Goal: Task Accomplishment & Management: Manage account settings

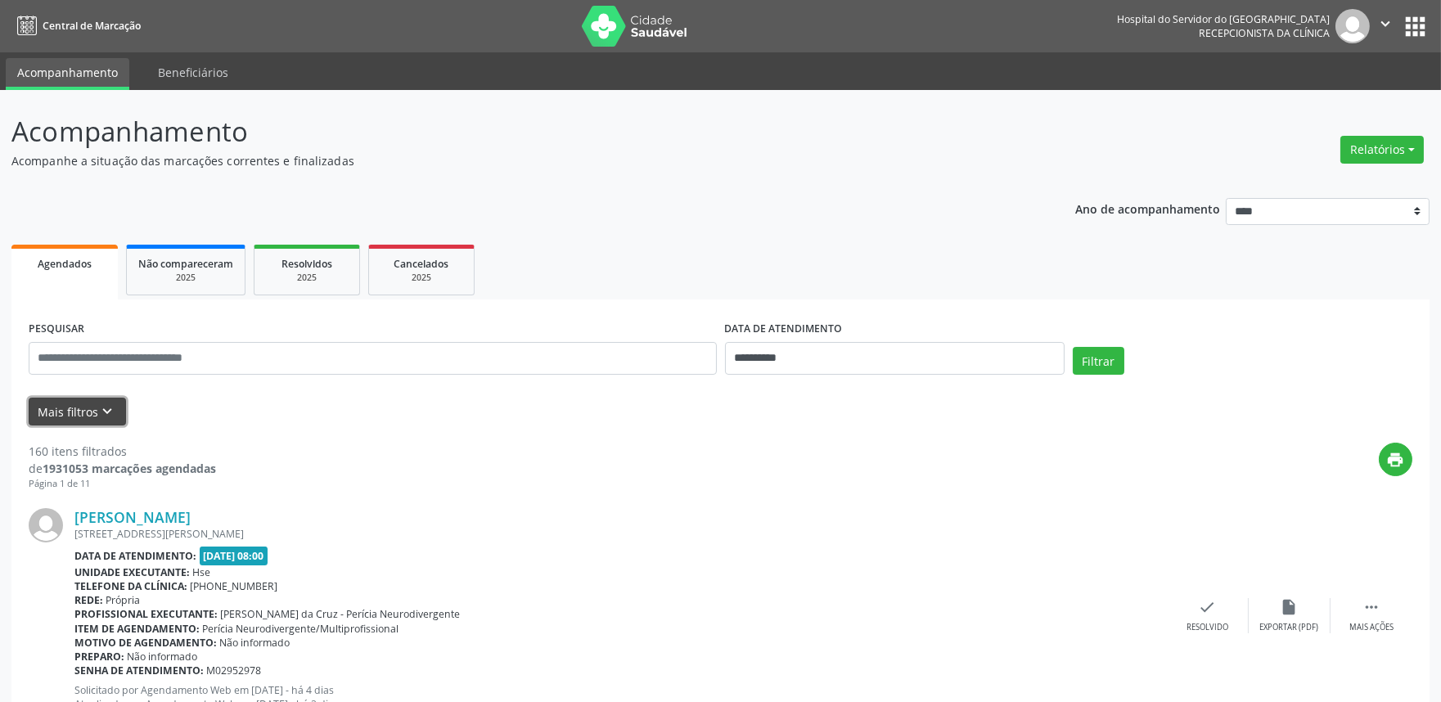
click at [87, 413] on button "Mais filtros keyboard_arrow_down" at bounding box center [77, 412] width 97 height 29
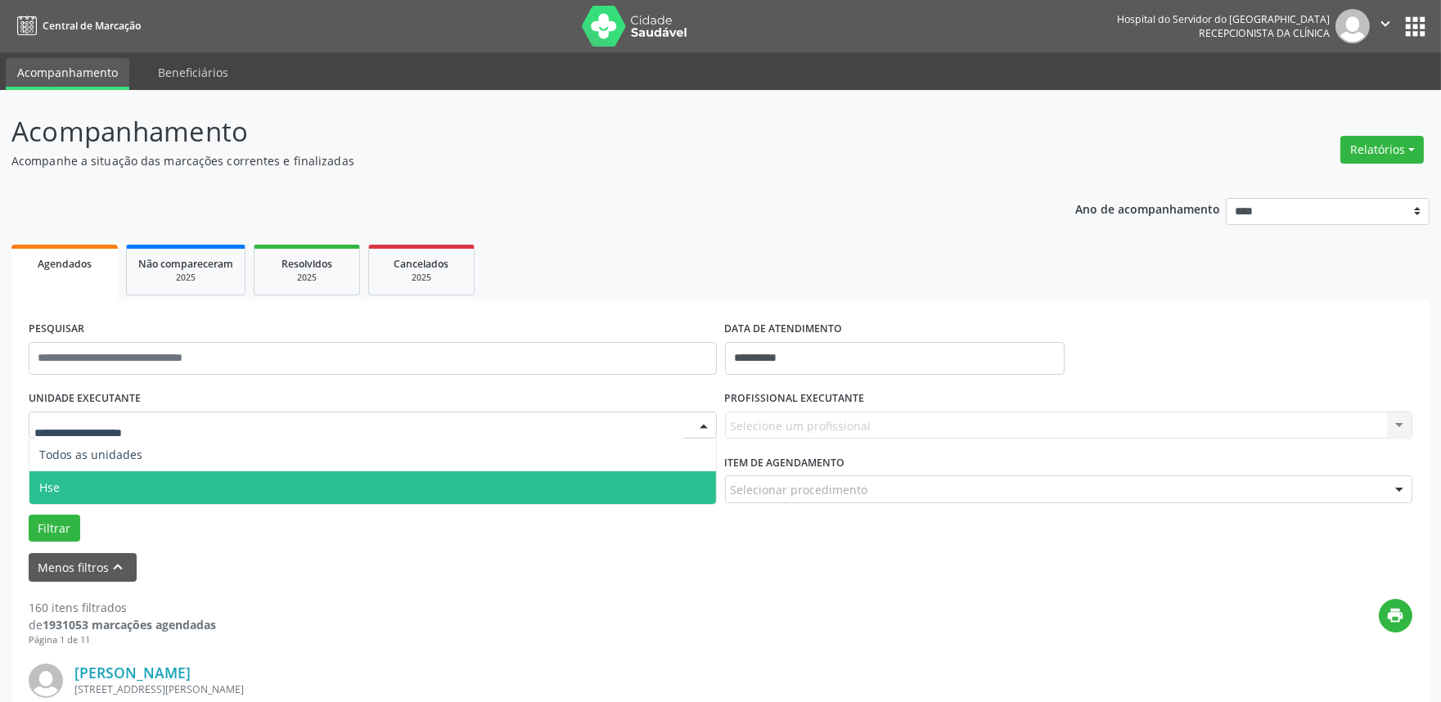
click at [54, 489] on span "Hse" at bounding box center [49, 487] width 20 height 16
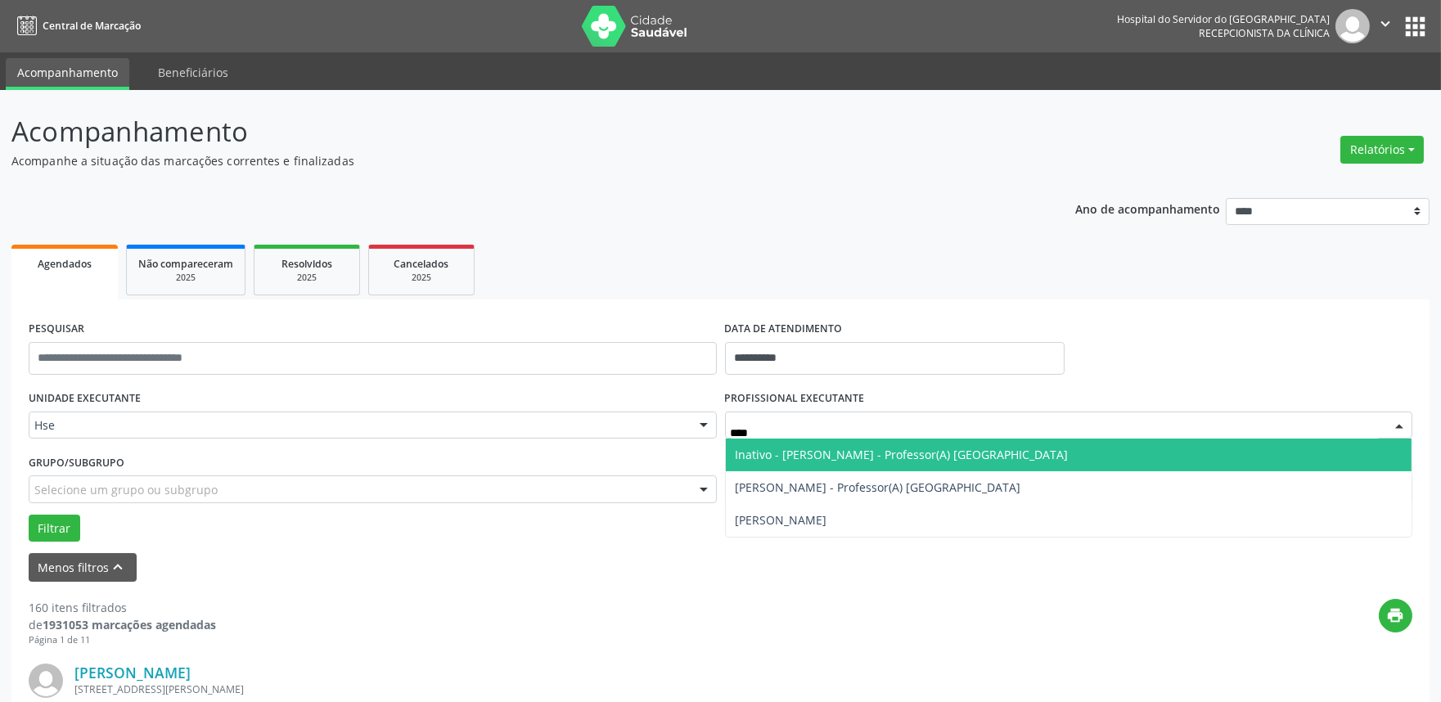
type input "*****"
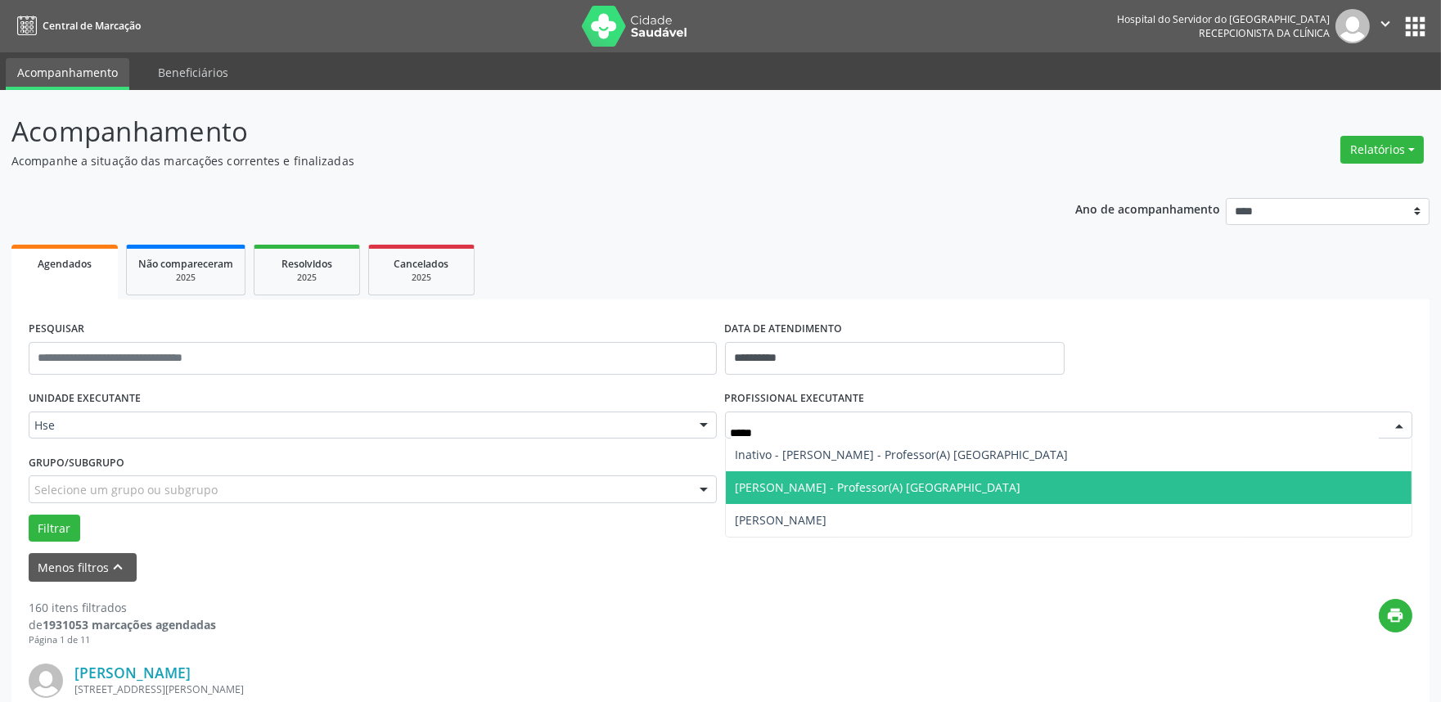
click at [897, 481] on span "[PERSON_NAME] - Professor(A) [GEOGRAPHIC_DATA]" at bounding box center [878, 487] width 286 height 16
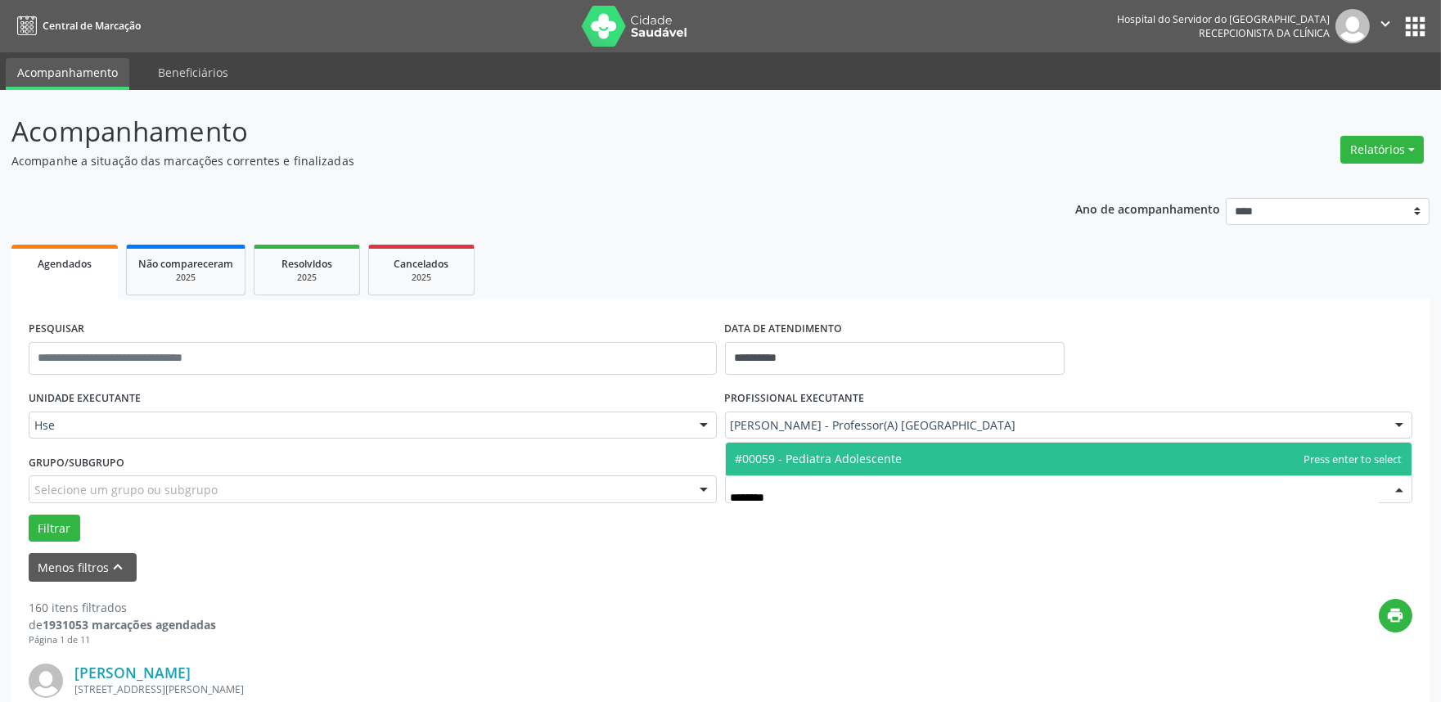
type input "*******"
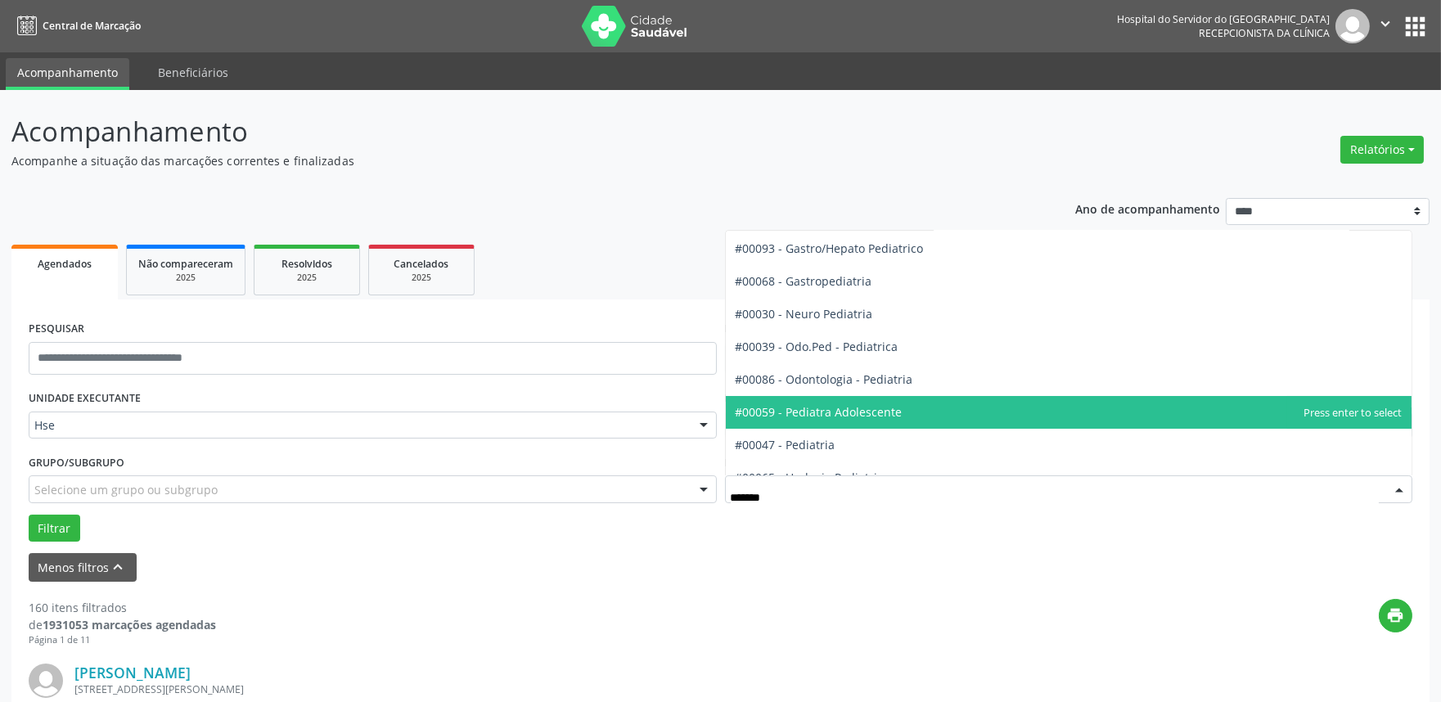
scroll to position [50, 0]
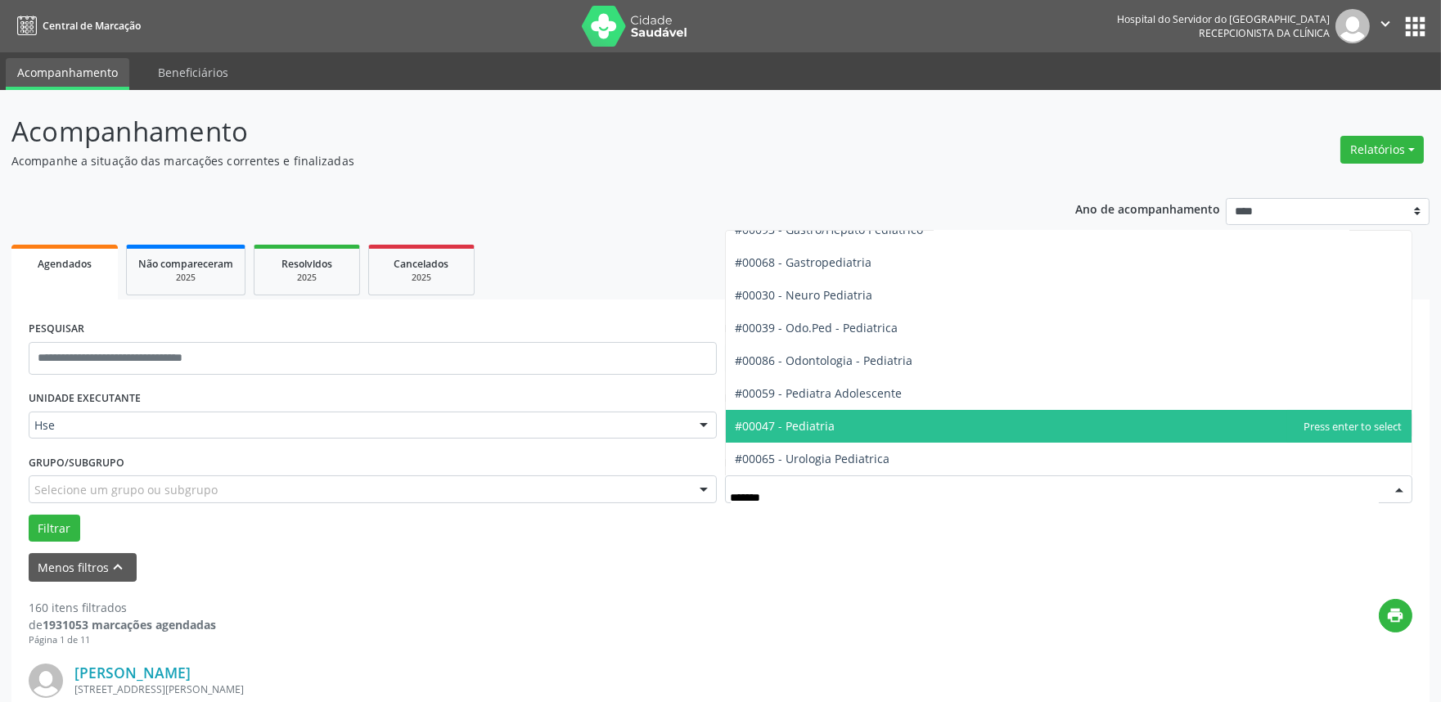
click at [802, 428] on span "#00047 - Pediatria" at bounding box center [785, 426] width 100 height 16
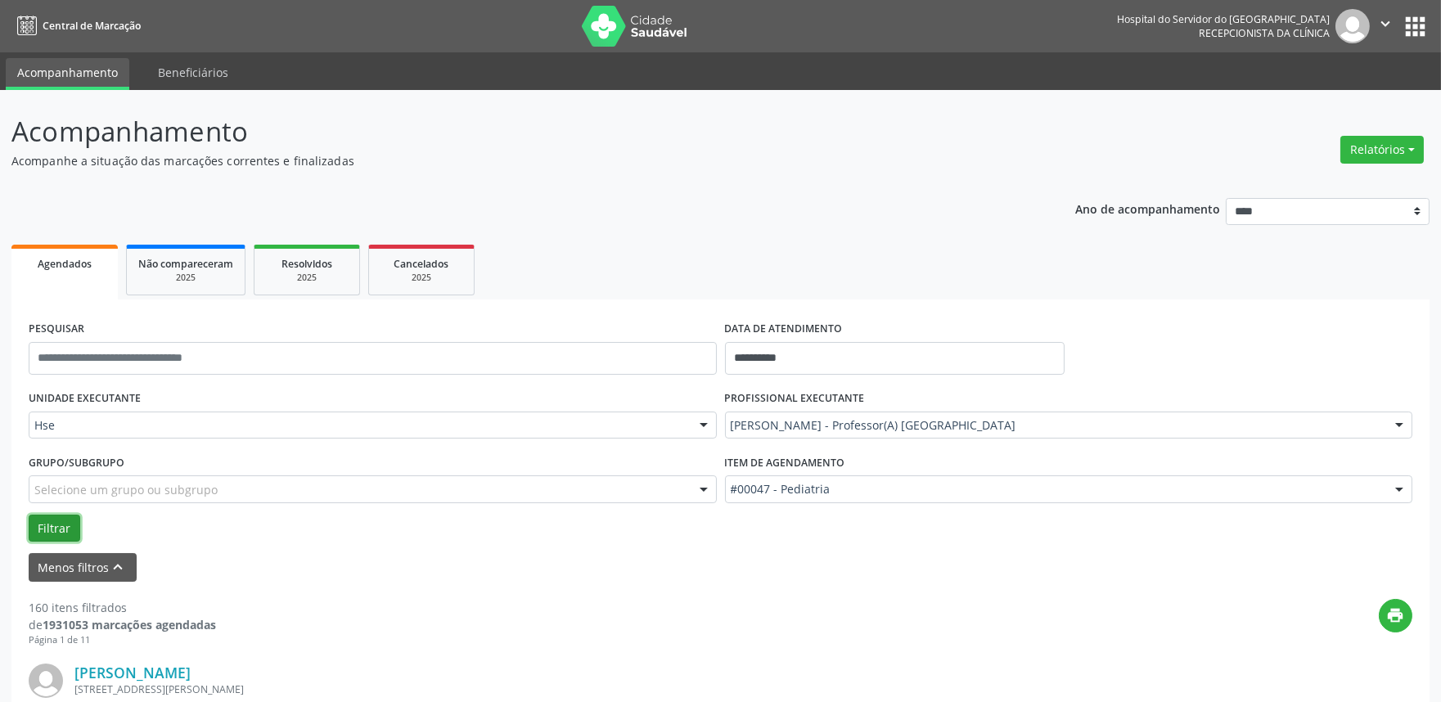
click at [39, 522] on button "Filtrar" at bounding box center [55, 529] width 52 height 28
click at [70, 524] on button "Filtrar" at bounding box center [55, 529] width 52 height 28
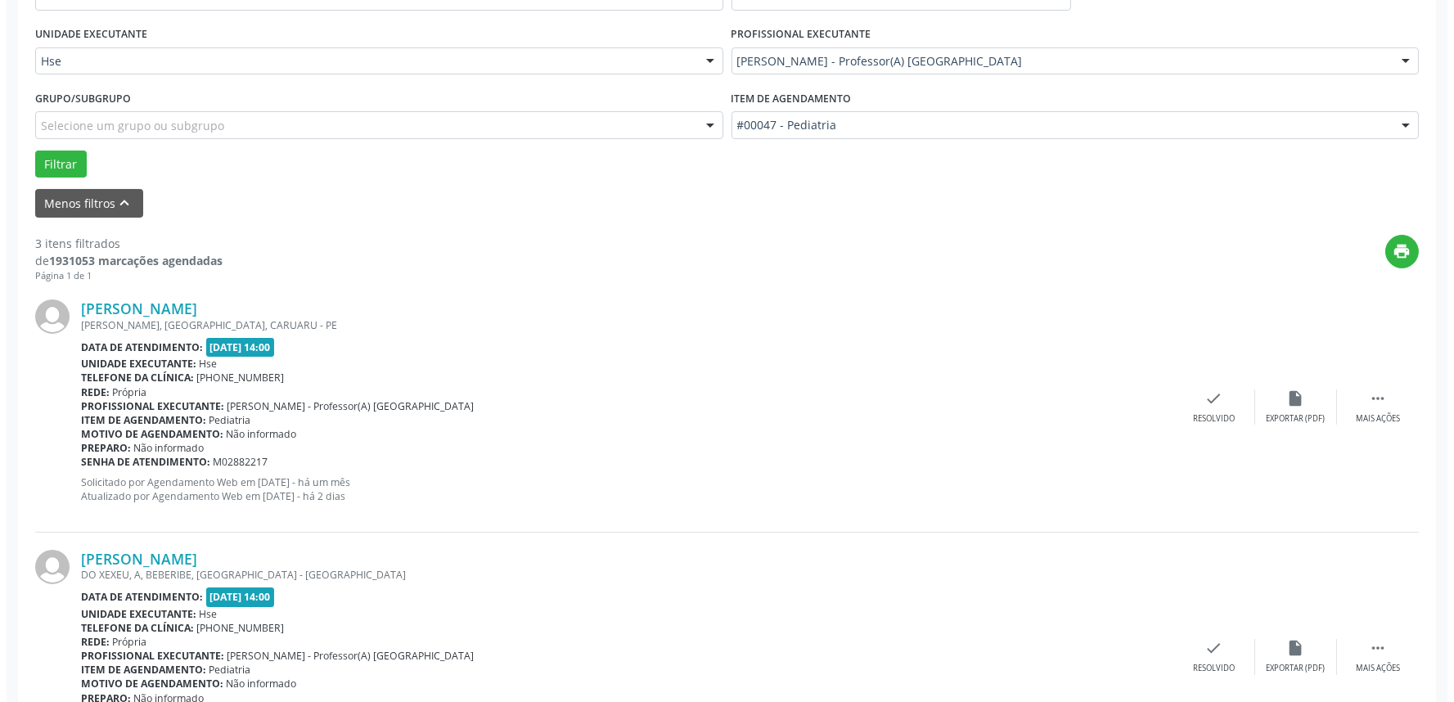
scroll to position [363, 0]
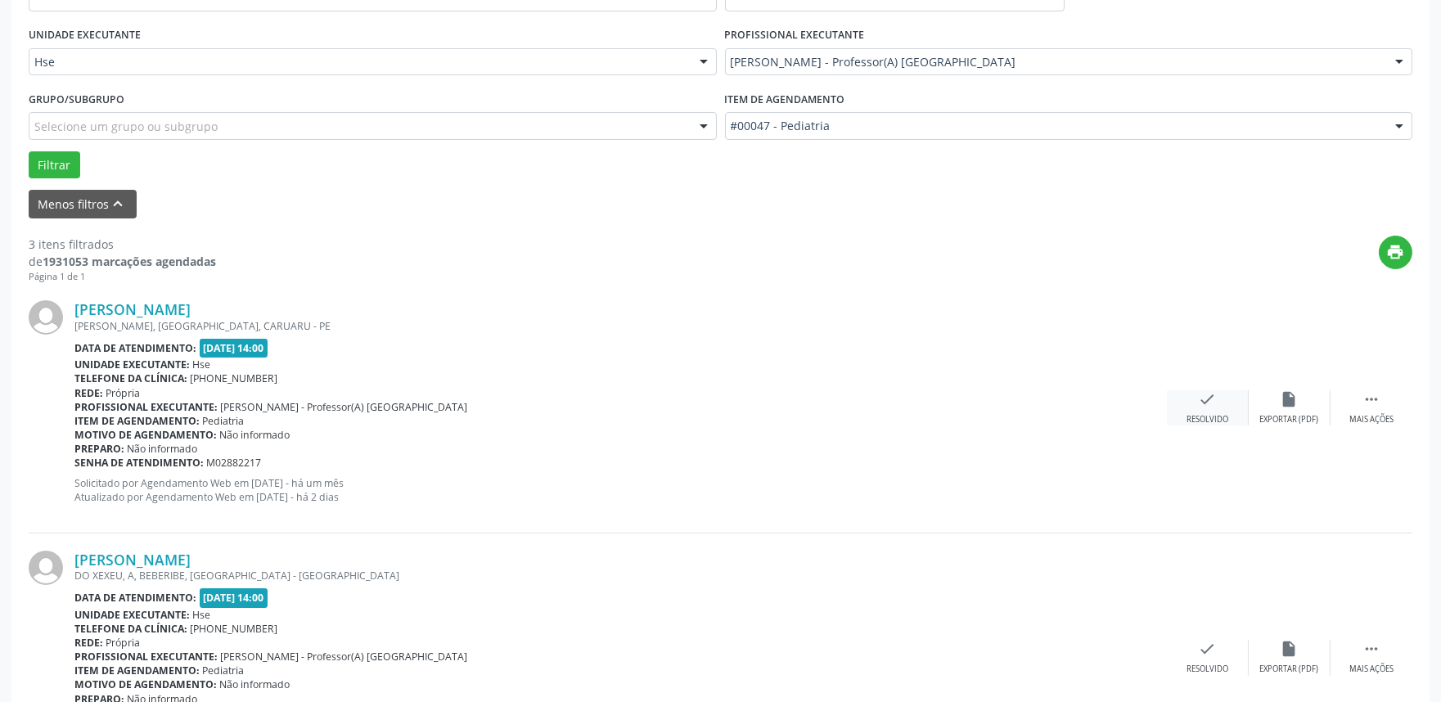
click at [1216, 417] on div "Resolvido" at bounding box center [1207, 419] width 42 height 11
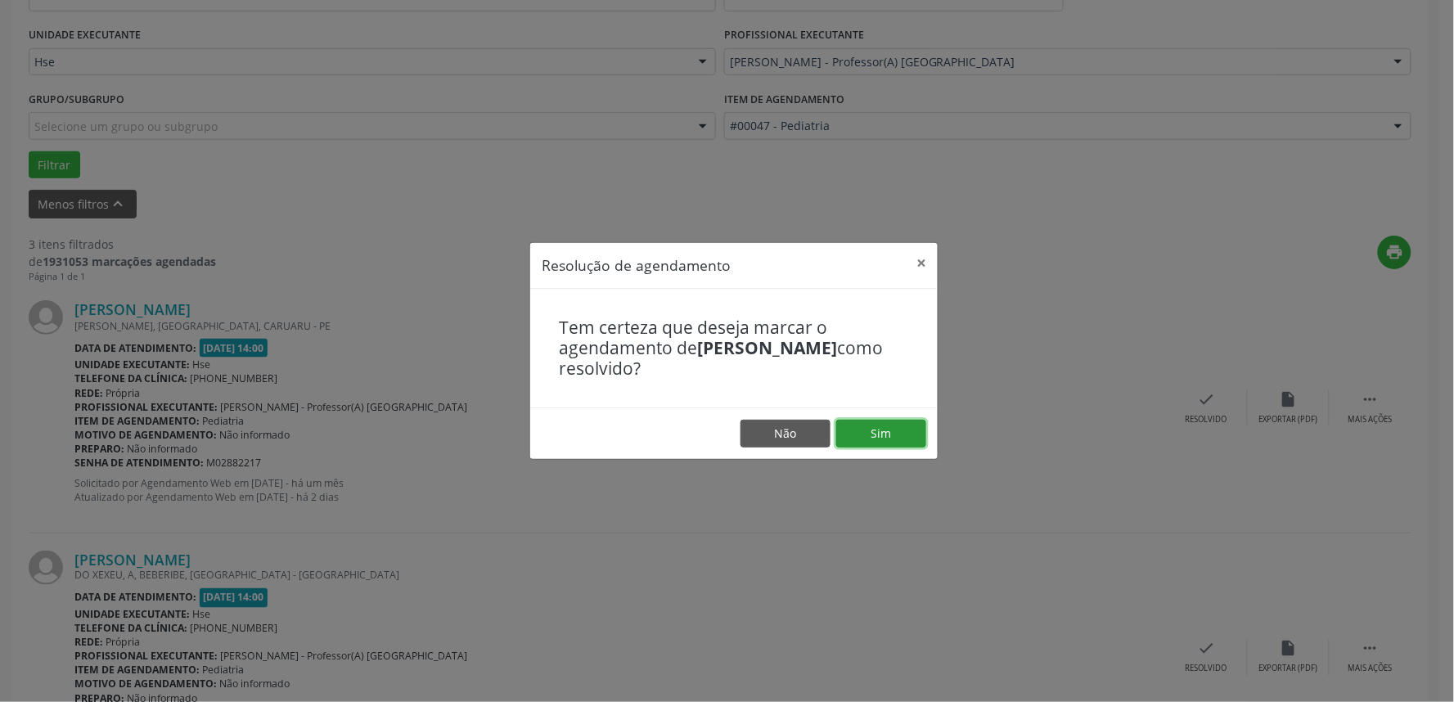
click at [879, 422] on button "Sim" at bounding box center [881, 434] width 90 height 28
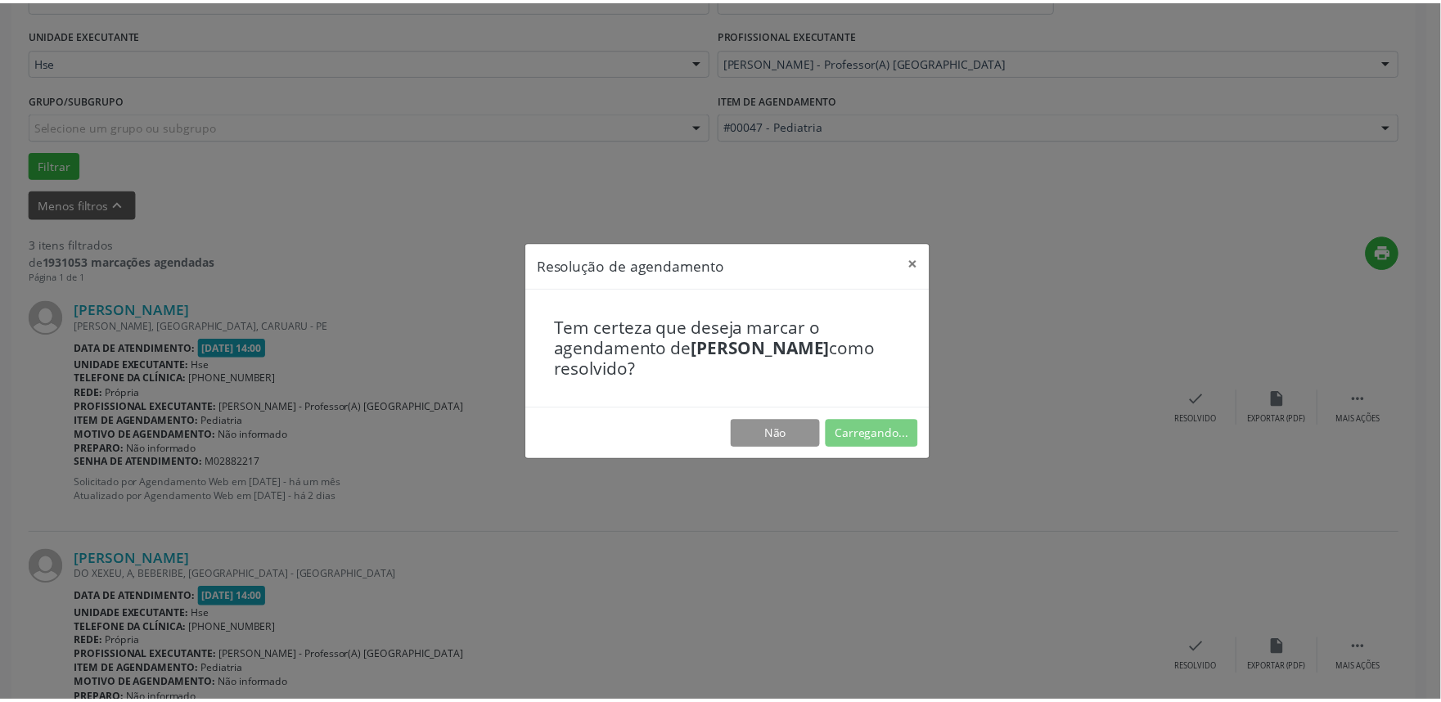
scroll to position [0, 0]
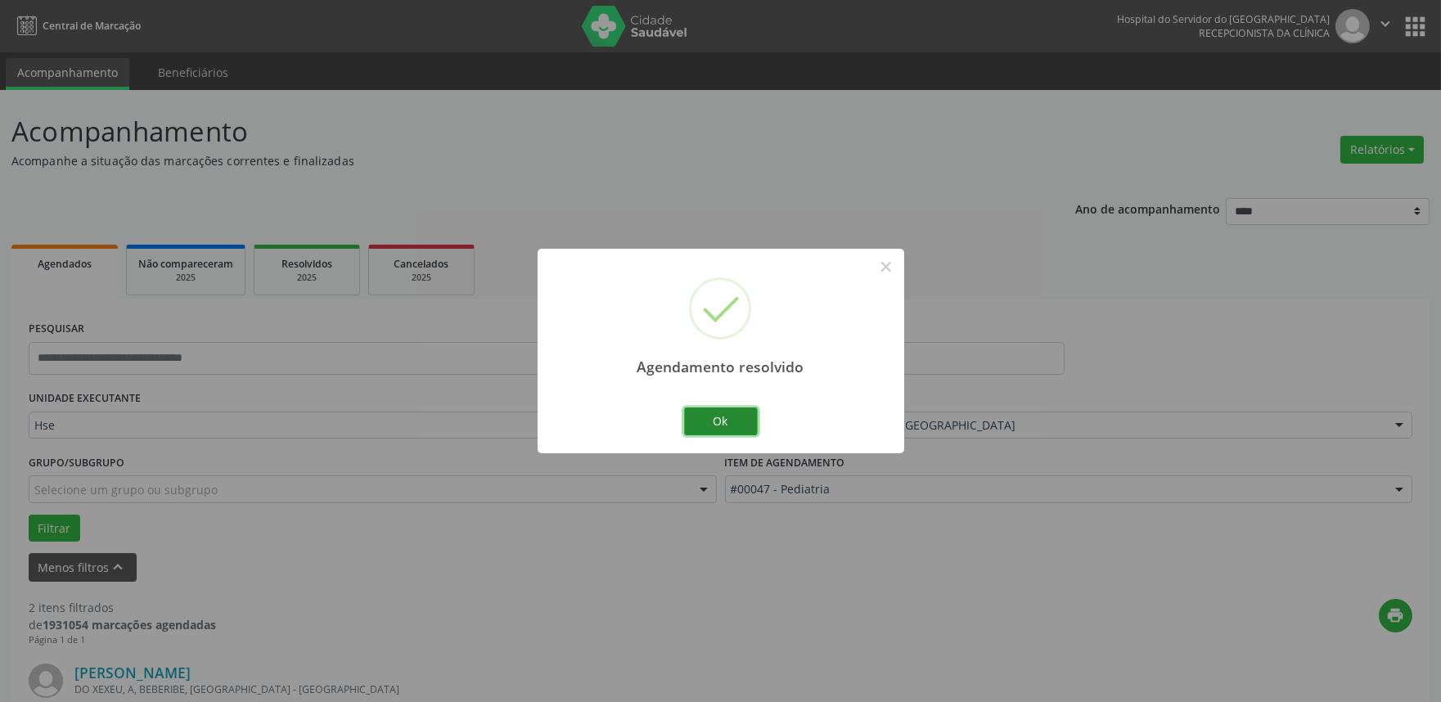
click at [722, 410] on button "Ok" at bounding box center [721, 421] width 74 height 28
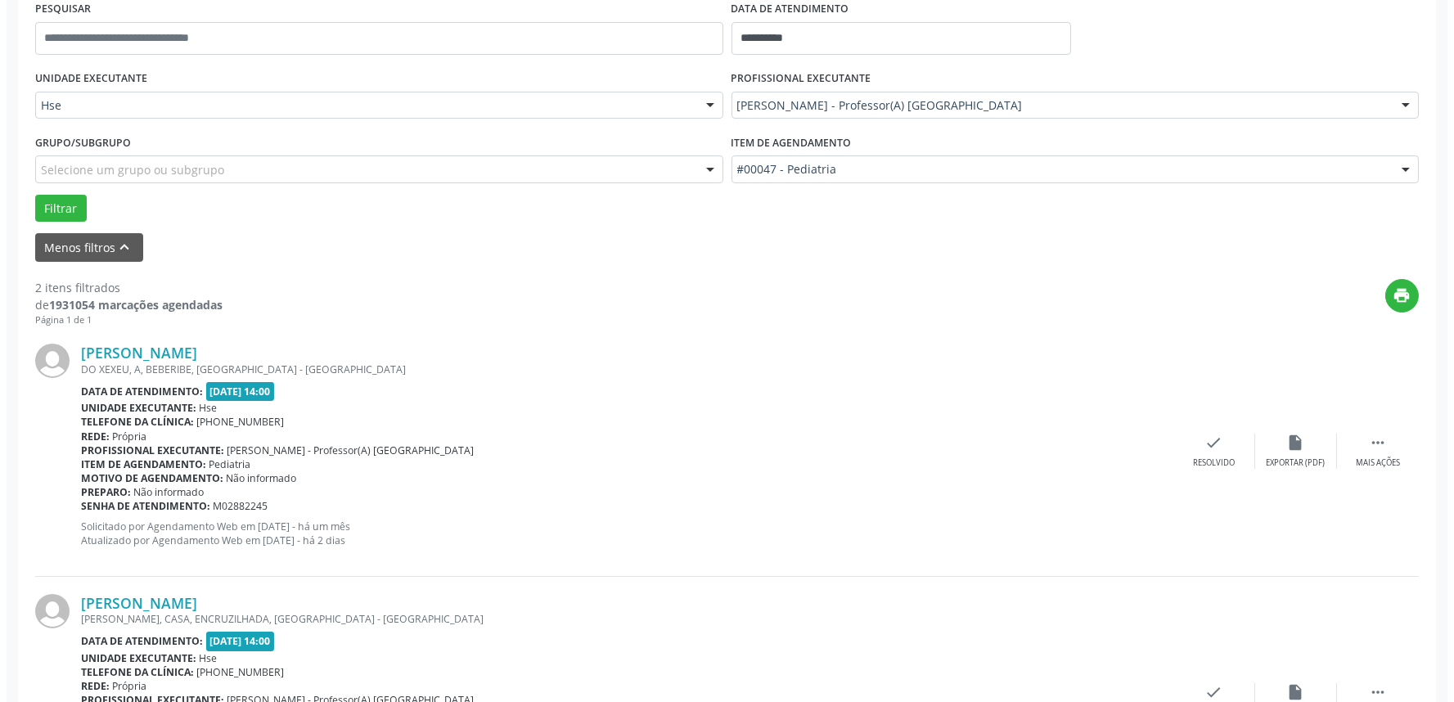
scroll to position [363, 0]
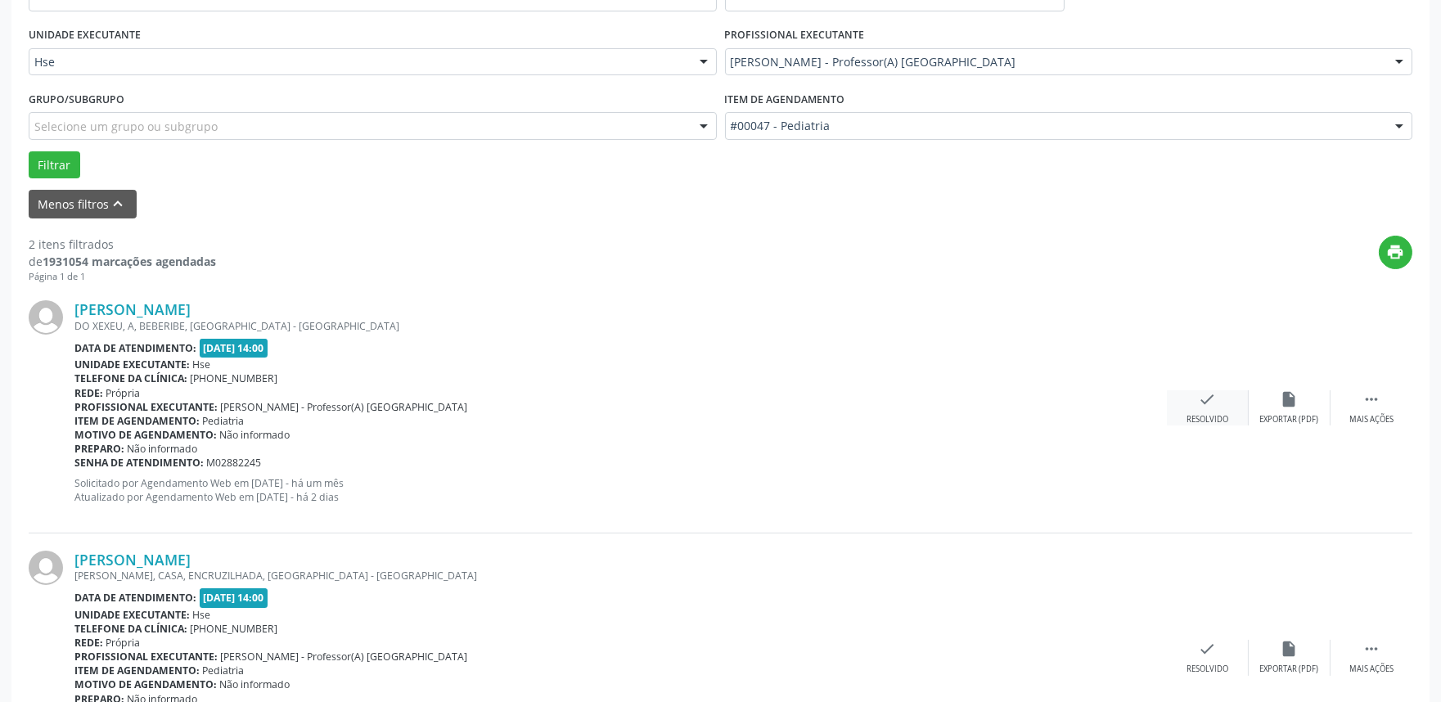
click at [1201, 411] on div "check Resolvido" at bounding box center [1208, 407] width 82 height 35
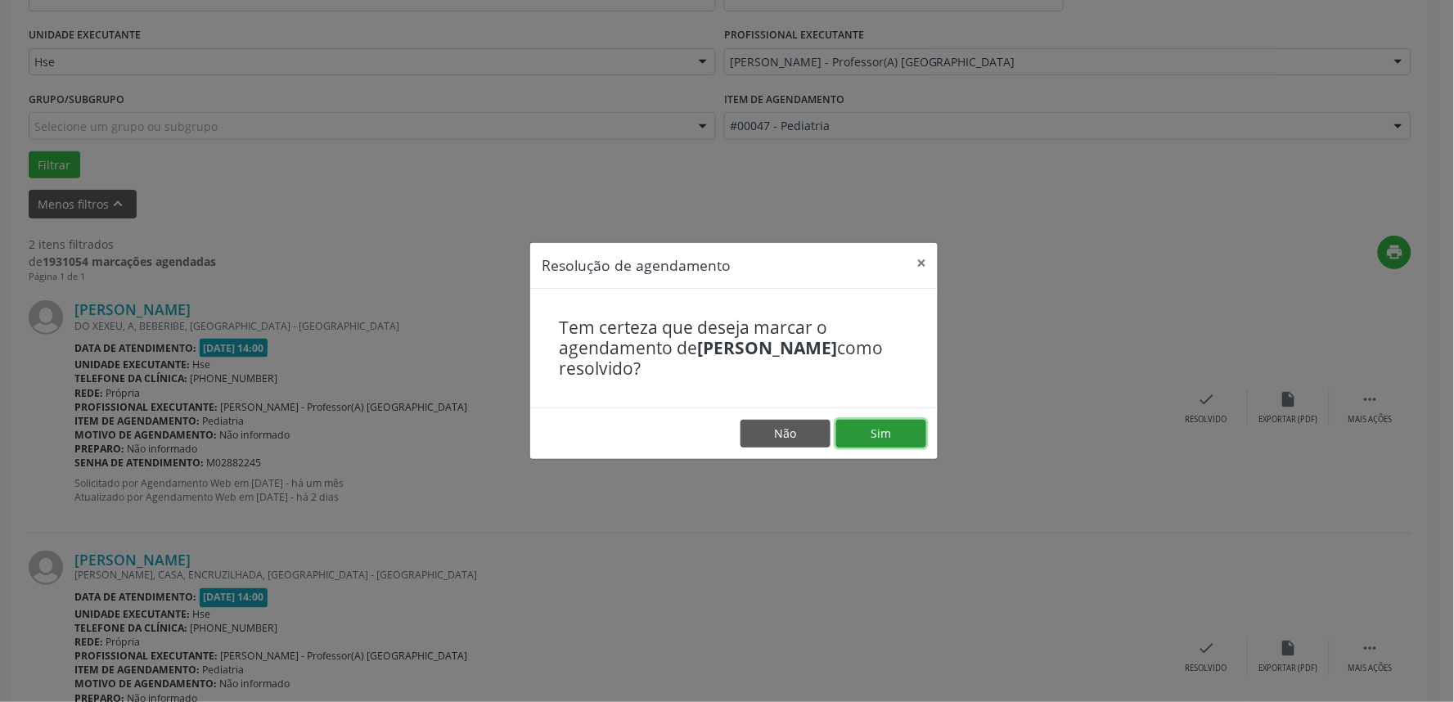
click at [902, 429] on button "Sim" at bounding box center [881, 434] width 90 height 28
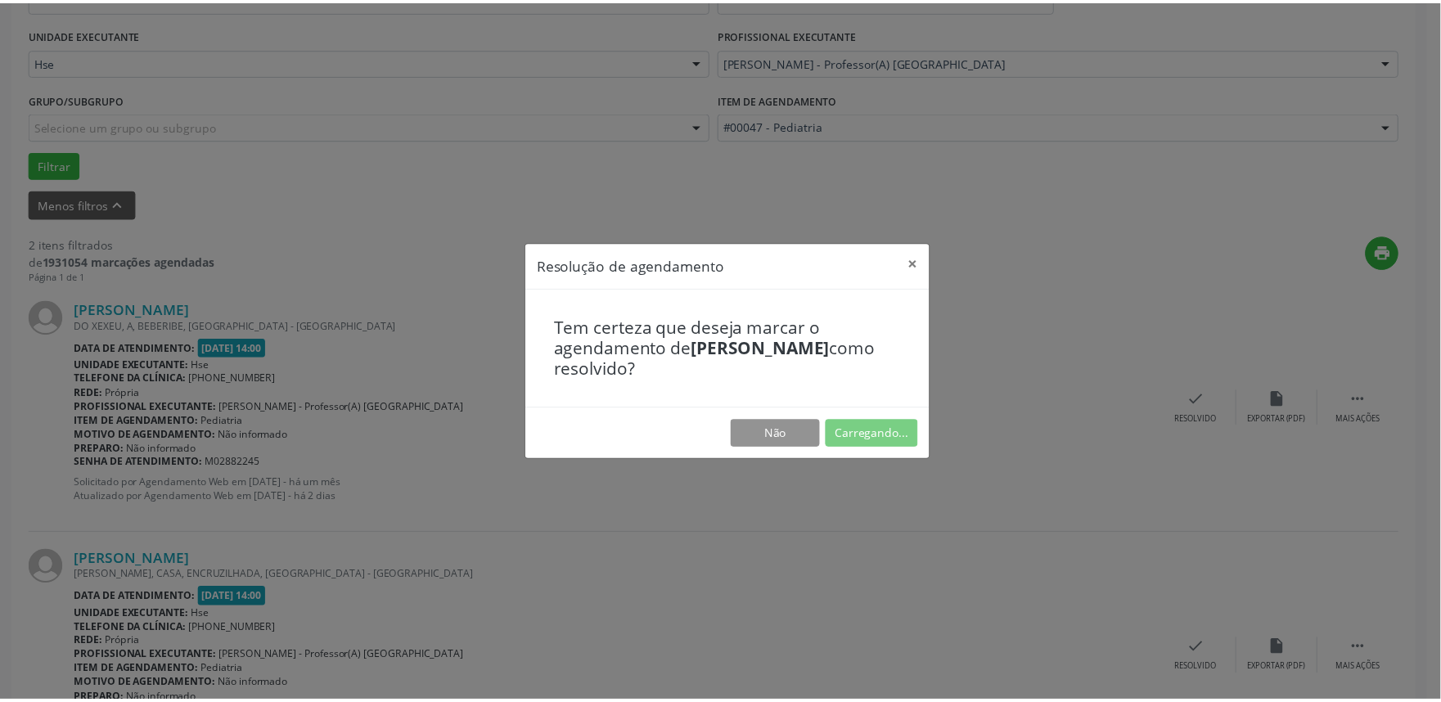
scroll to position [0, 0]
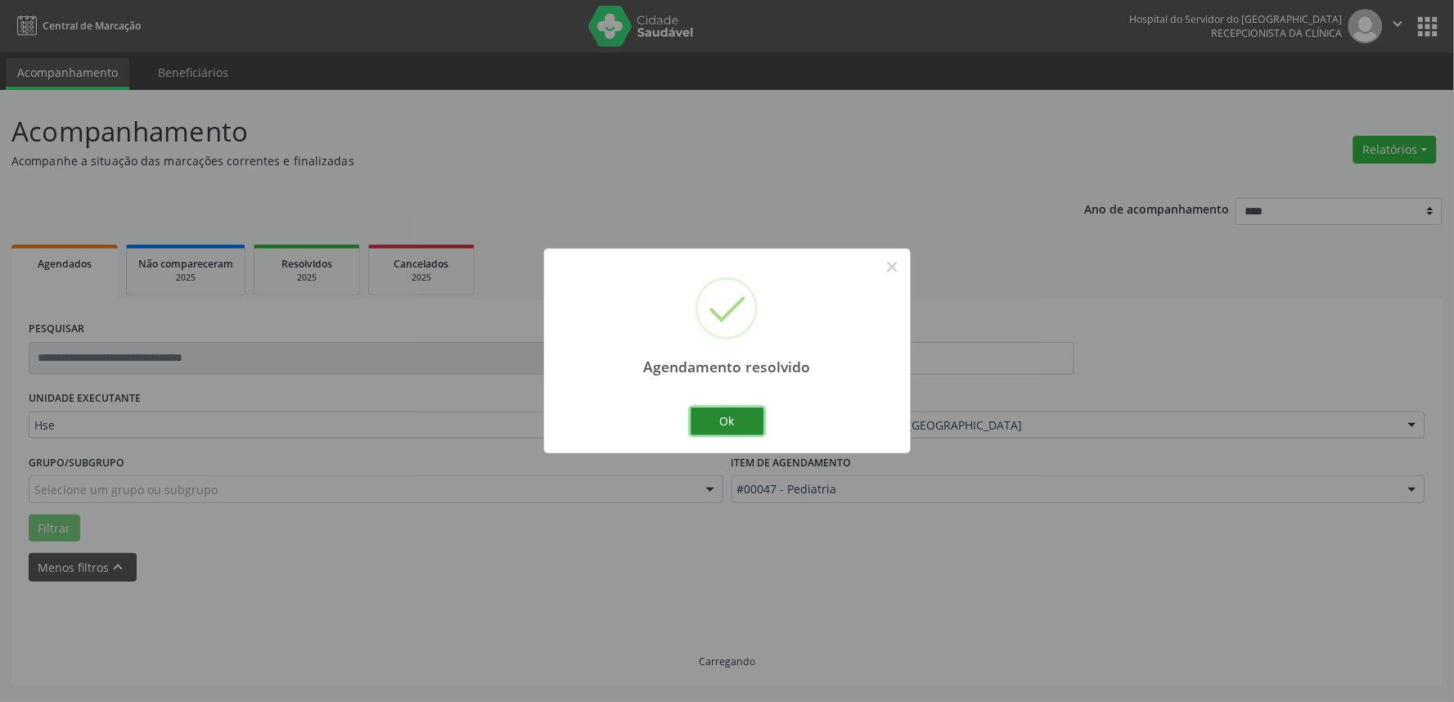
click at [743, 418] on button "Ok" at bounding box center [727, 421] width 74 height 28
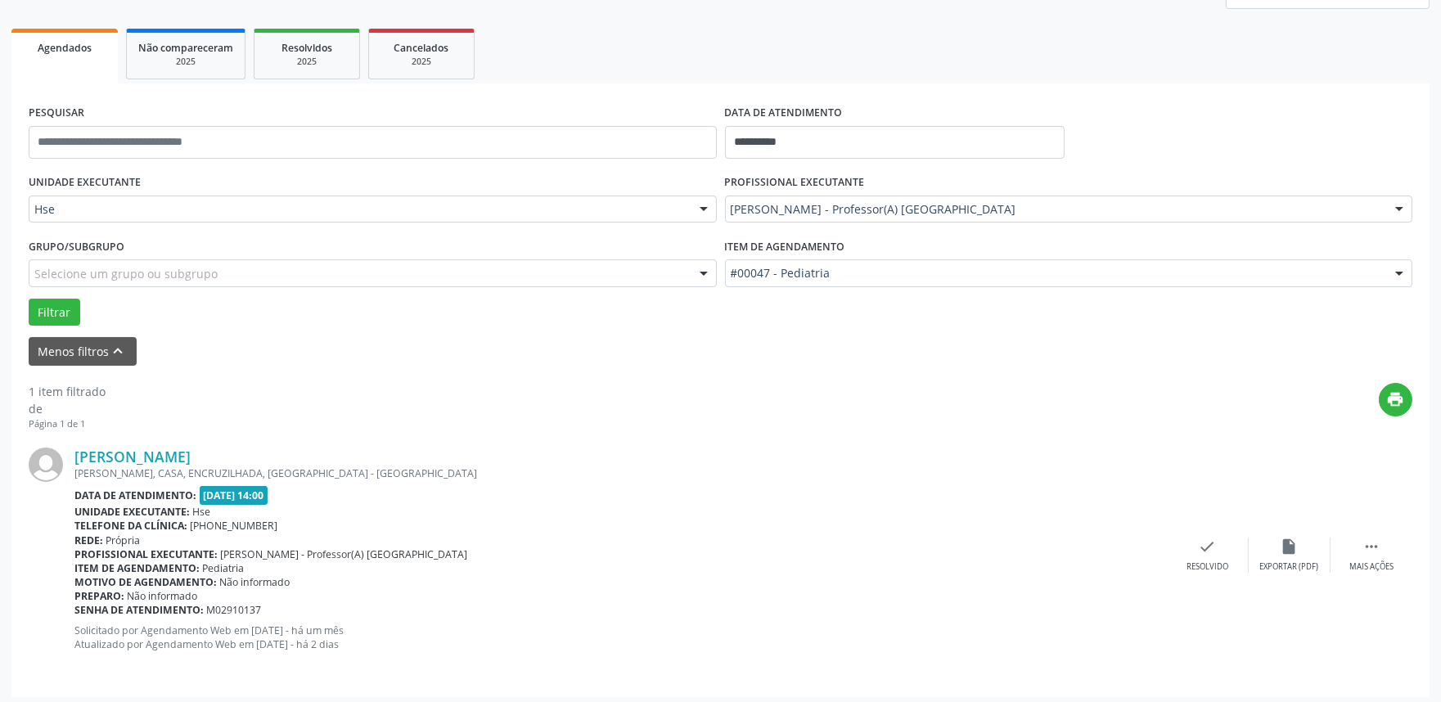
scroll to position [221, 0]
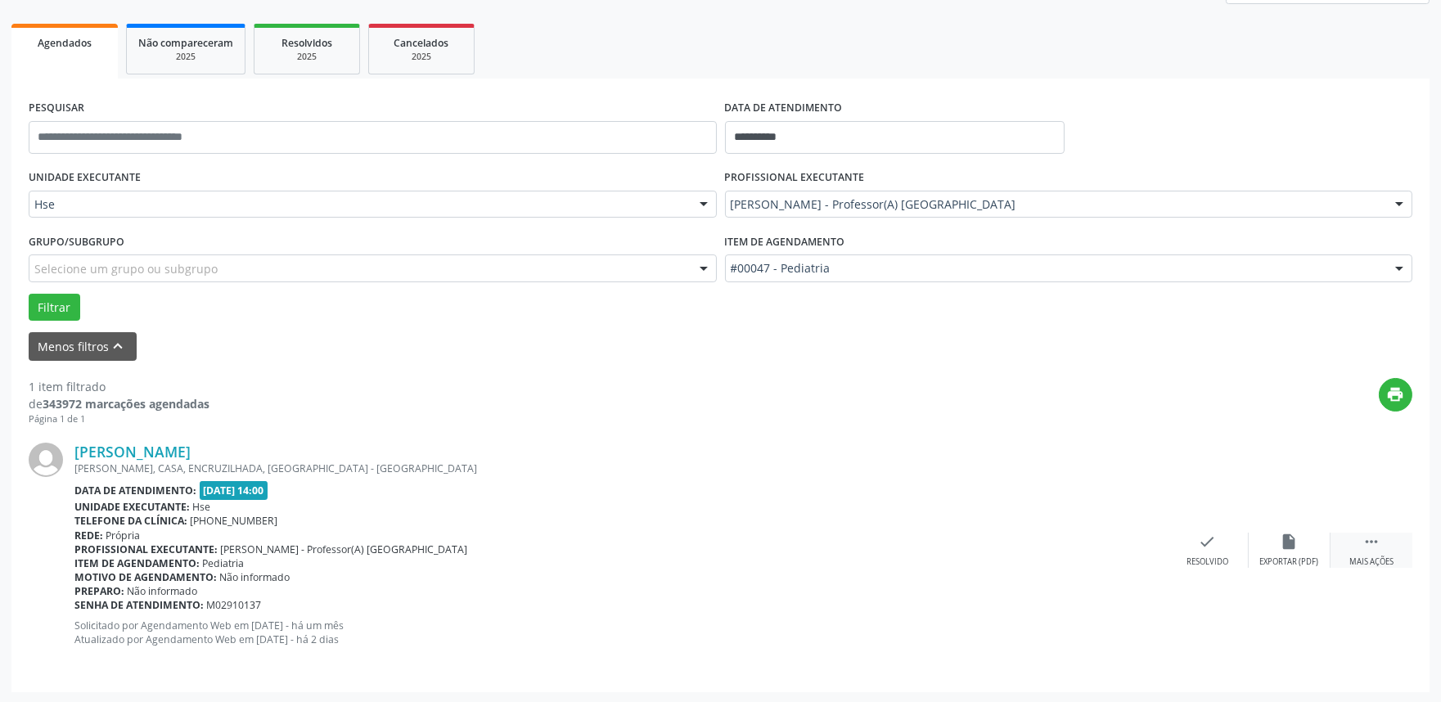
click at [1369, 542] on icon "" at bounding box center [1371, 542] width 18 height 18
click at [1293, 537] on icon "alarm_off" at bounding box center [1289, 542] width 18 height 18
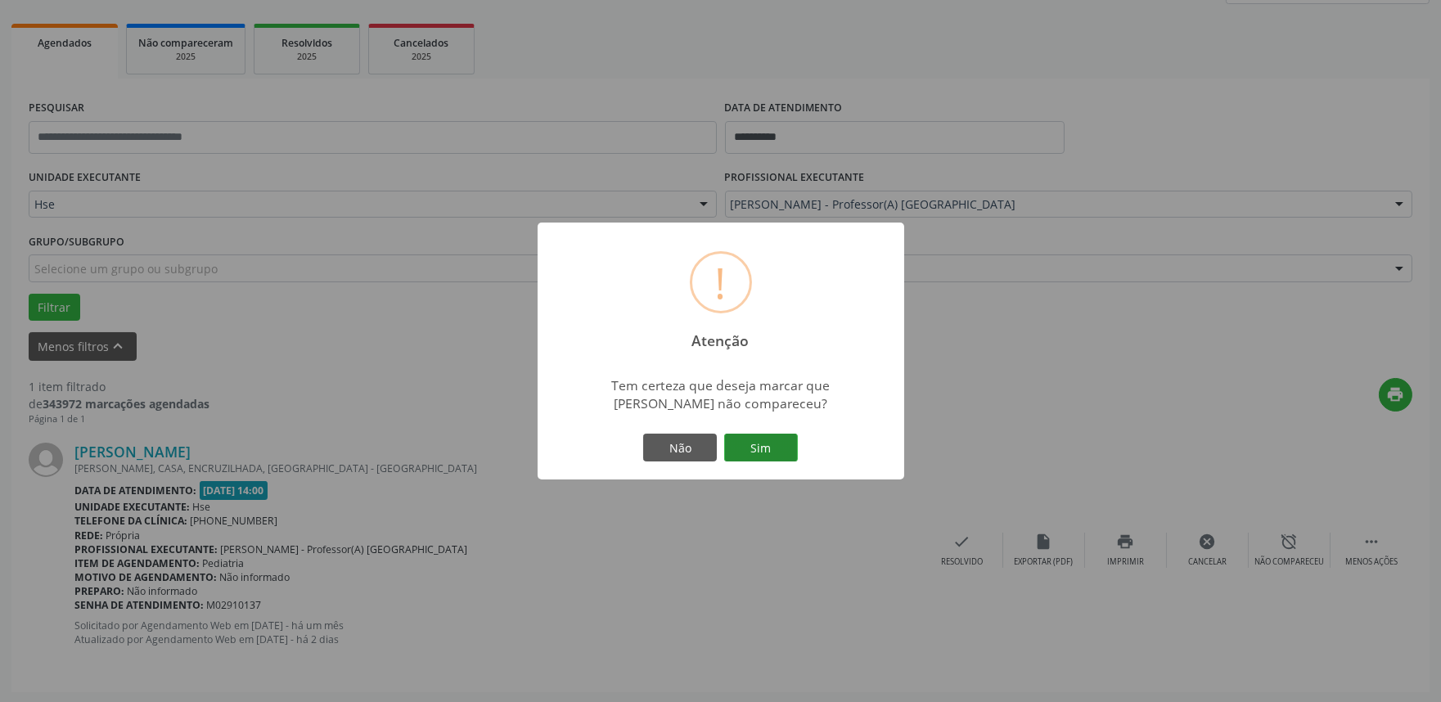
click at [777, 448] on button "Sim" at bounding box center [761, 448] width 74 height 28
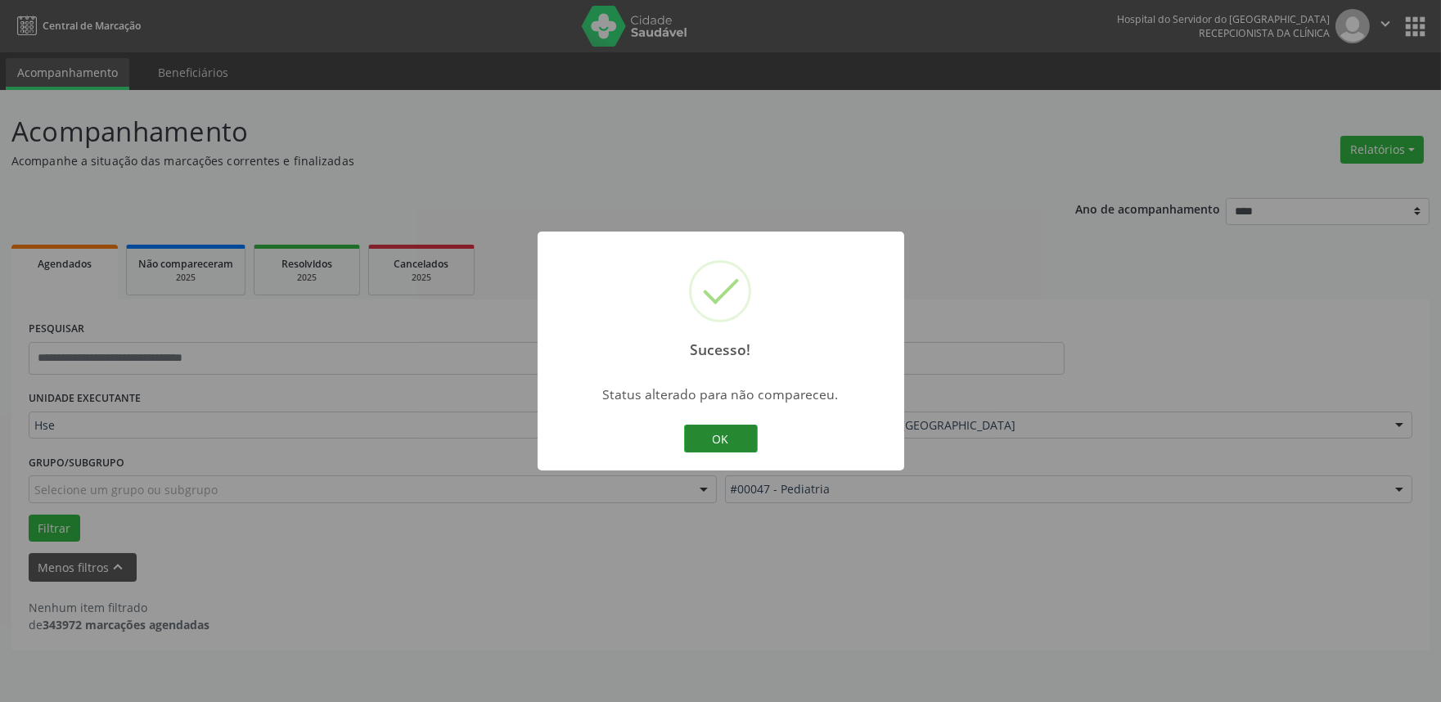
scroll to position [0, 0]
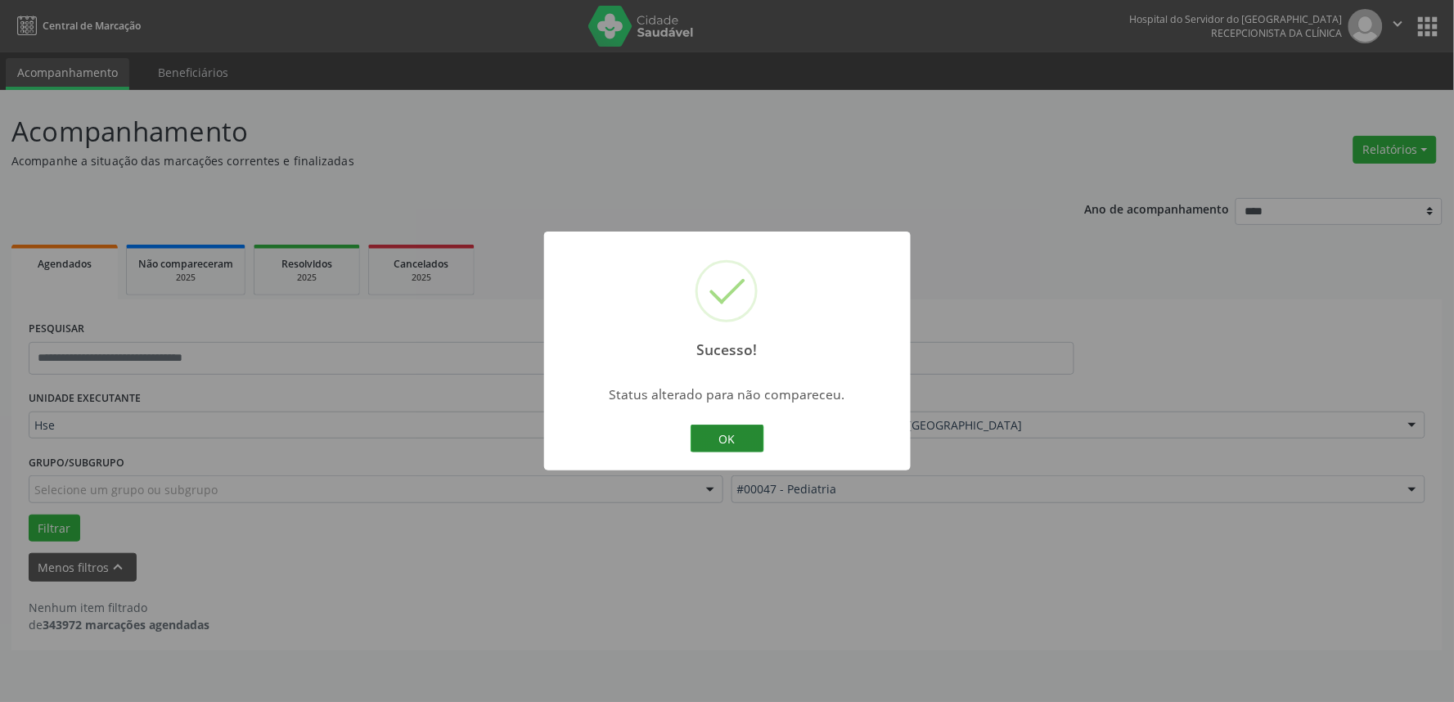
click at [731, 438] on button "OK" at bounding box center [727, 439] width 74 height 28
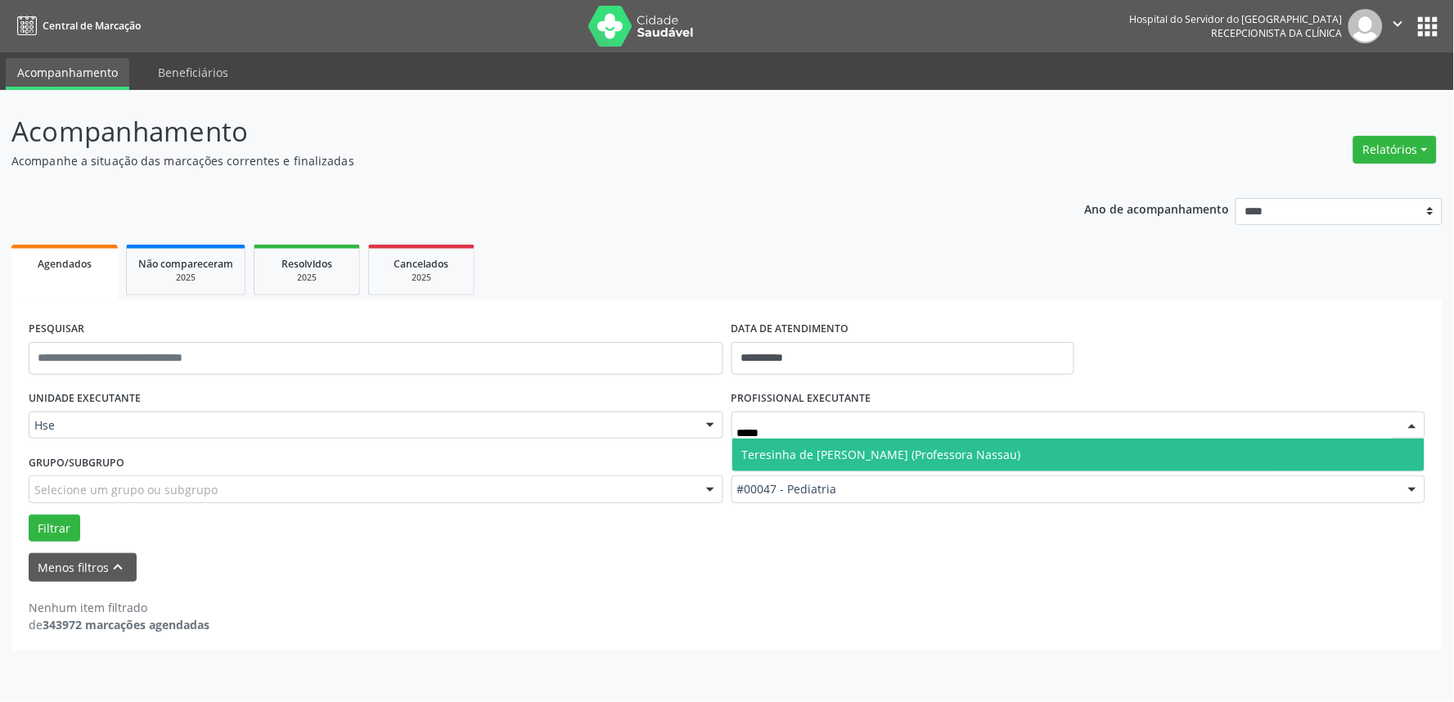
type input "******"
click at [818, 453] on span "Teresinha de [PERSON_NAME] (Professora Nassau)" at bounding box center [881, 455] width 279 height 16
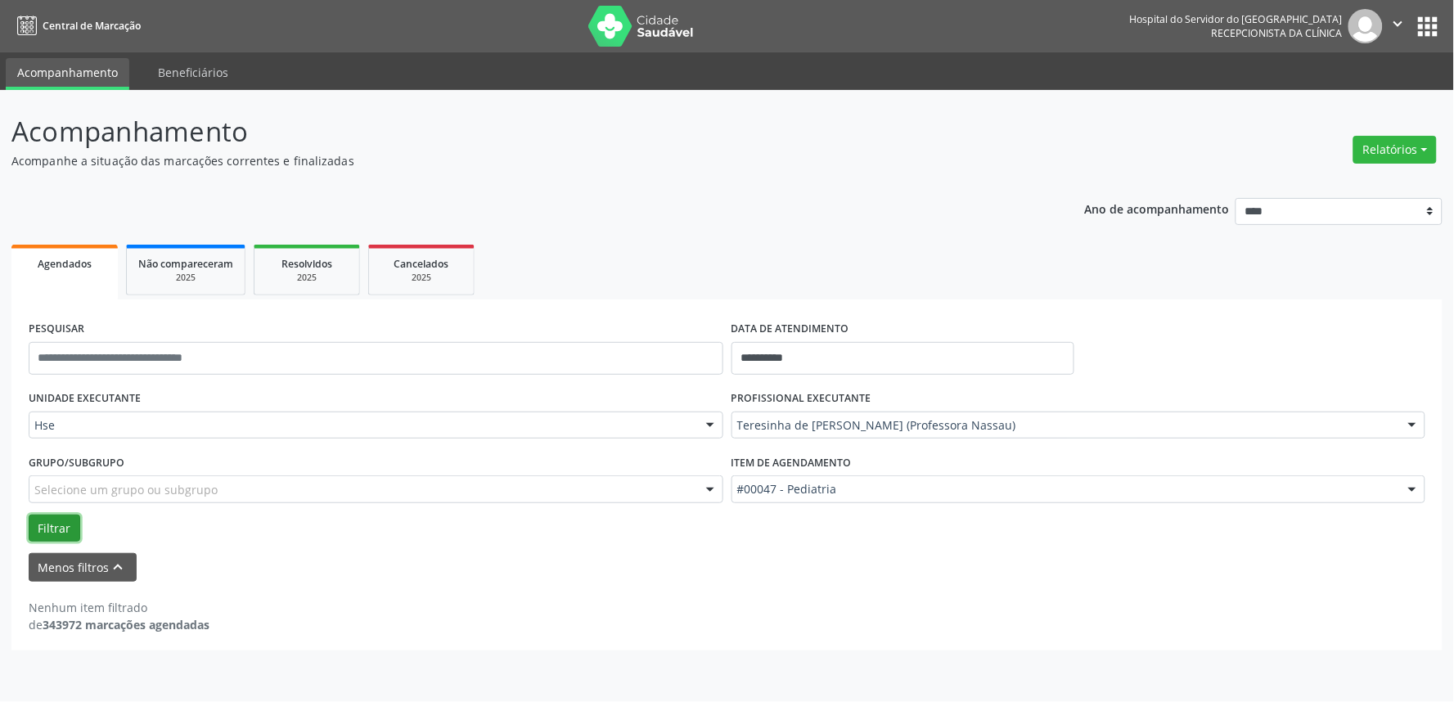
click at [41, 528] on button "Filtrar" at bounding box center [55, 529] width 52 height 28
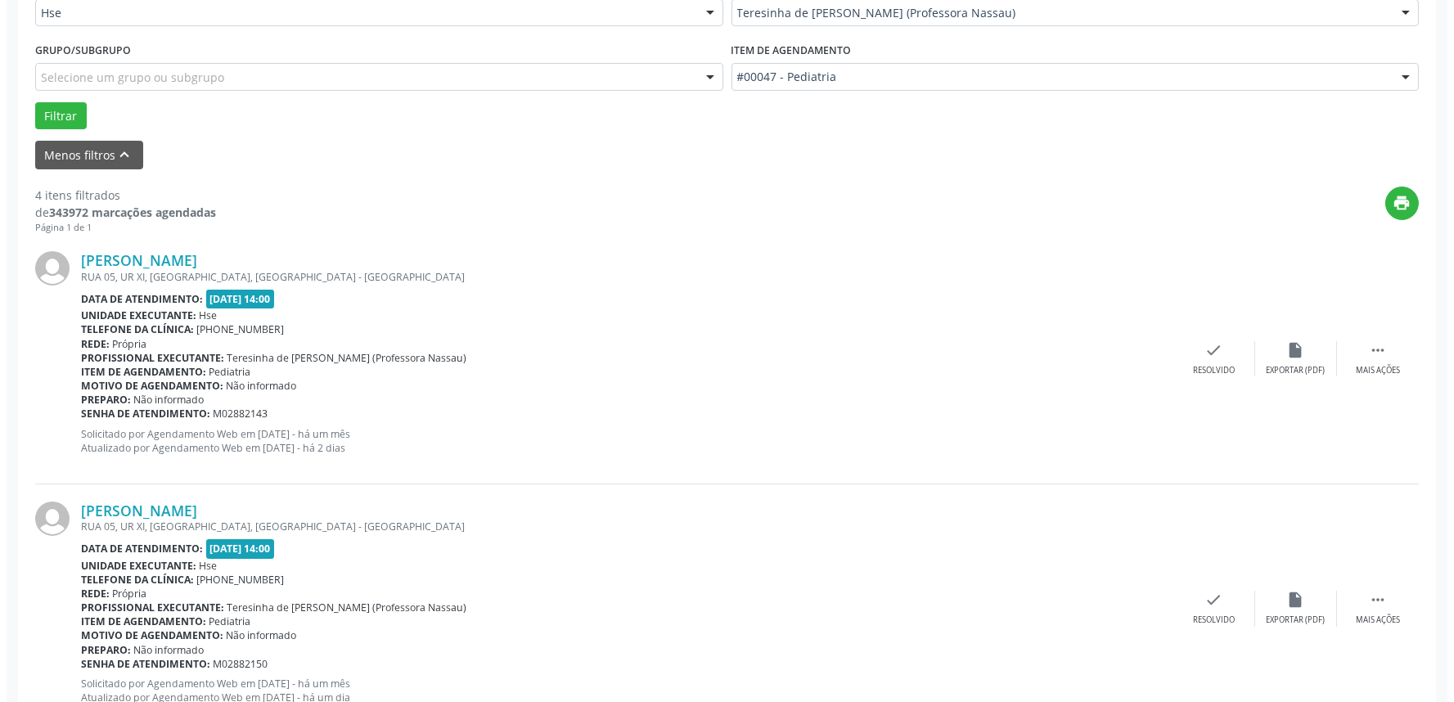
scroll to position [454, 0]
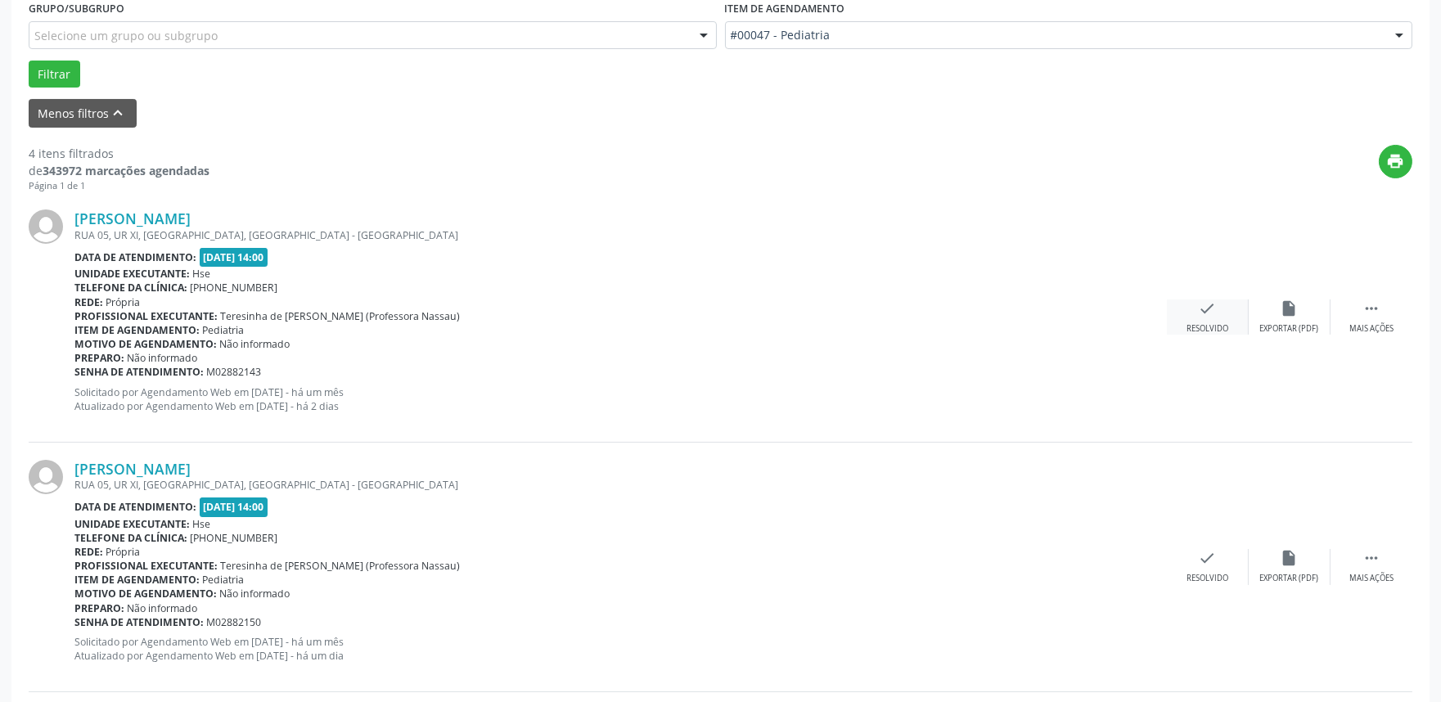
click at [1203, 319] on div "check Resolvido" at bounding box center [1208, 316] width 82 height 35
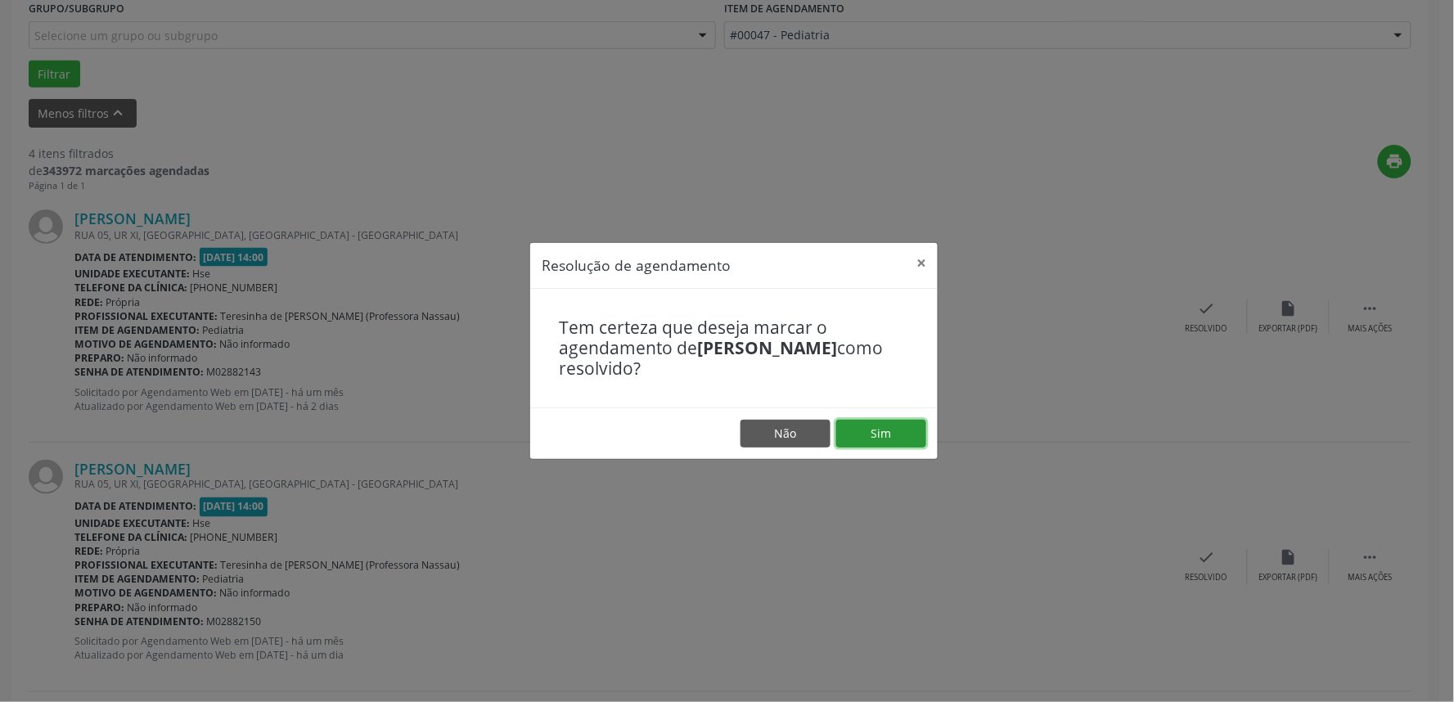
click at [900, 429] on button "Sim" at bounding box center [881, 434] width 90 height 28
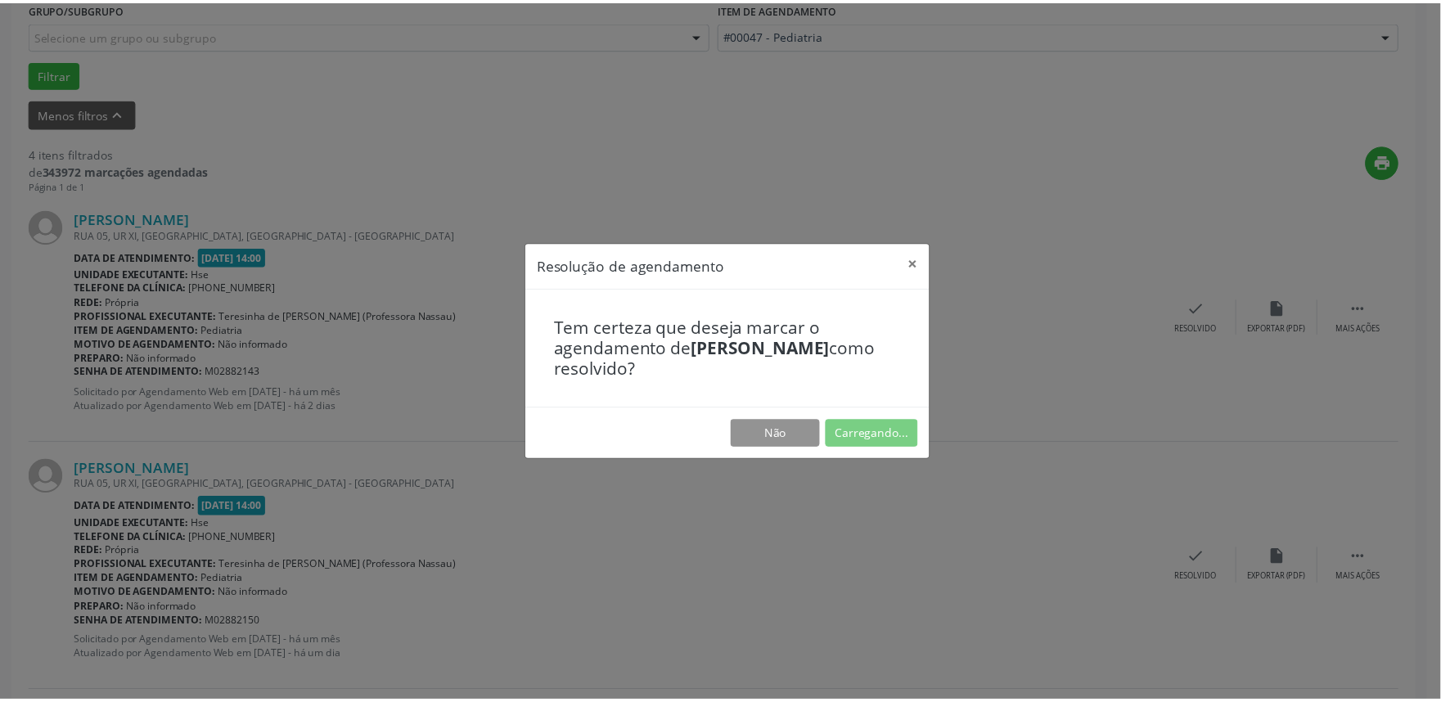
scroll to position [0, 0]
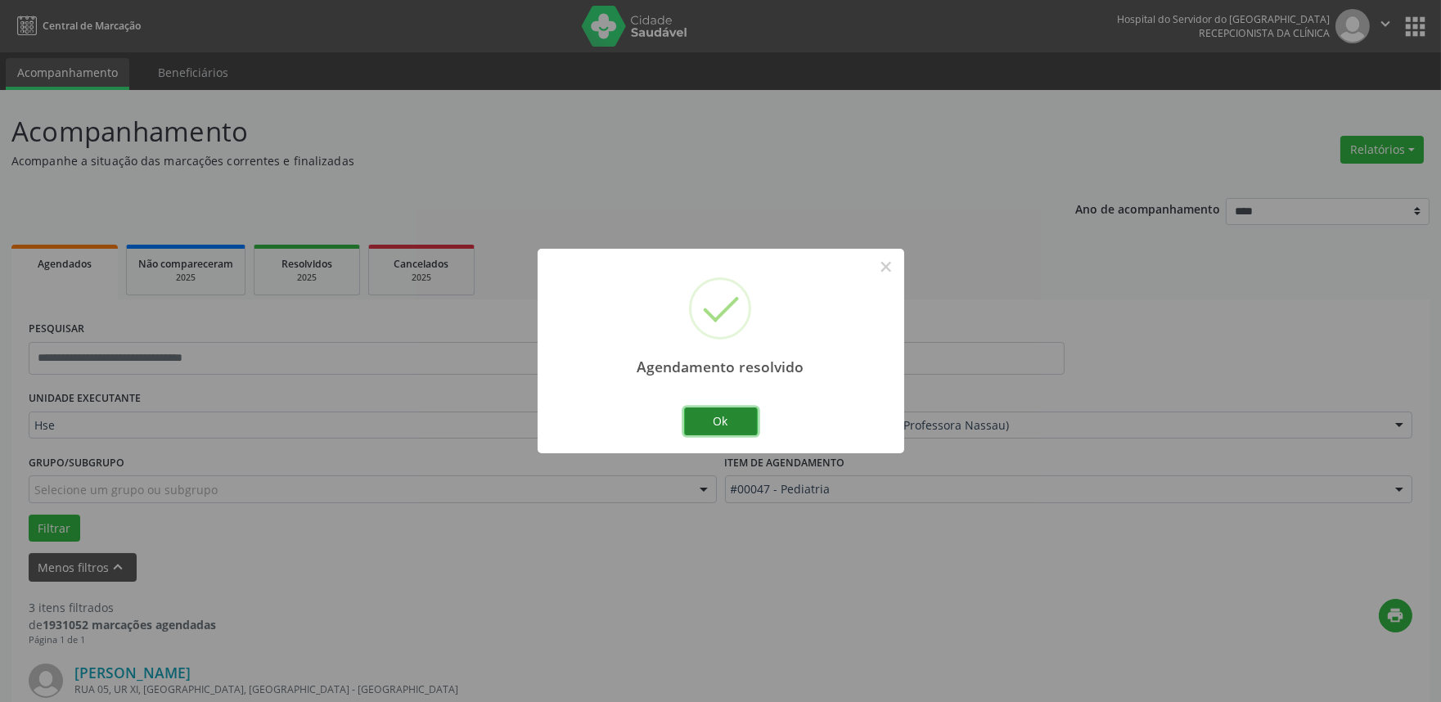
click at [723, 420] on button "Ok" at bounding box center [721, 421] width 74 height 28
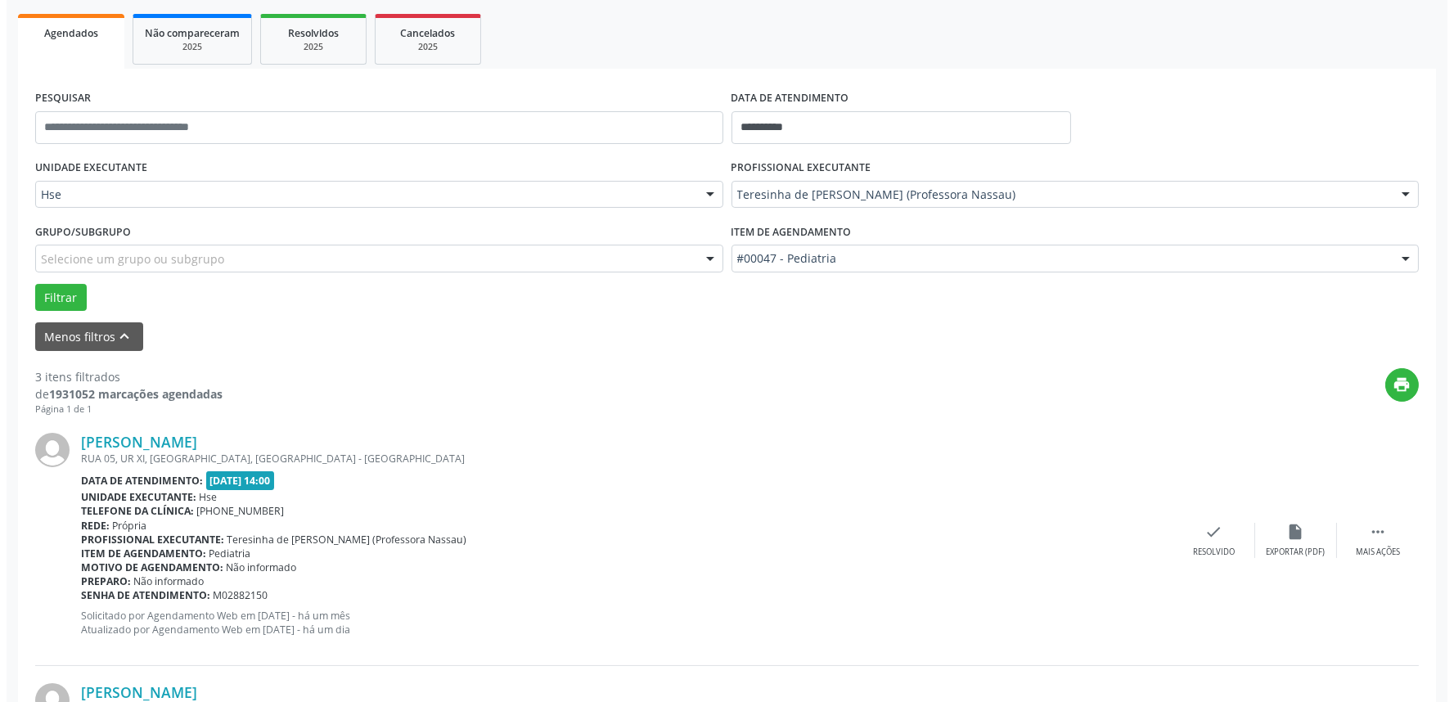
scroll to position [272, 0]
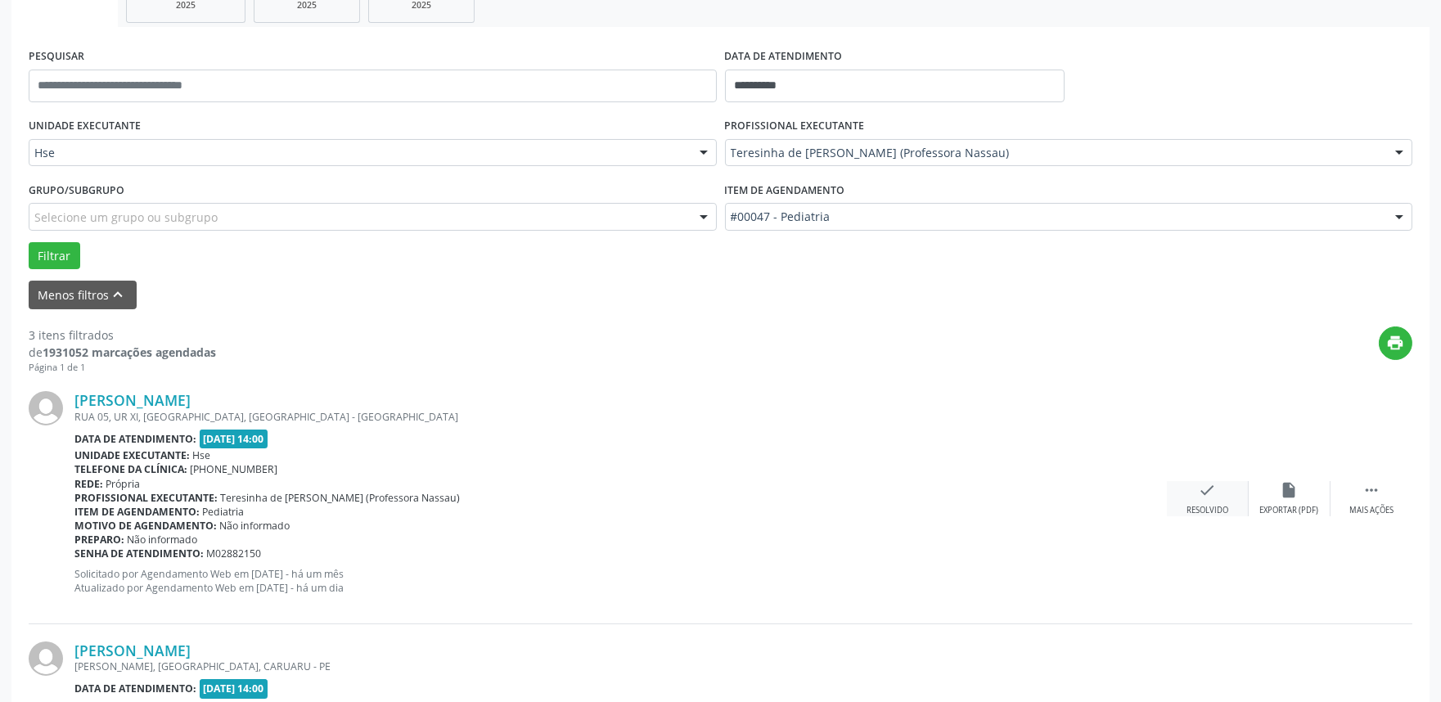
click at [1203, 497] on icon "check" at bounding box center [1207, 490] width 18 height 18
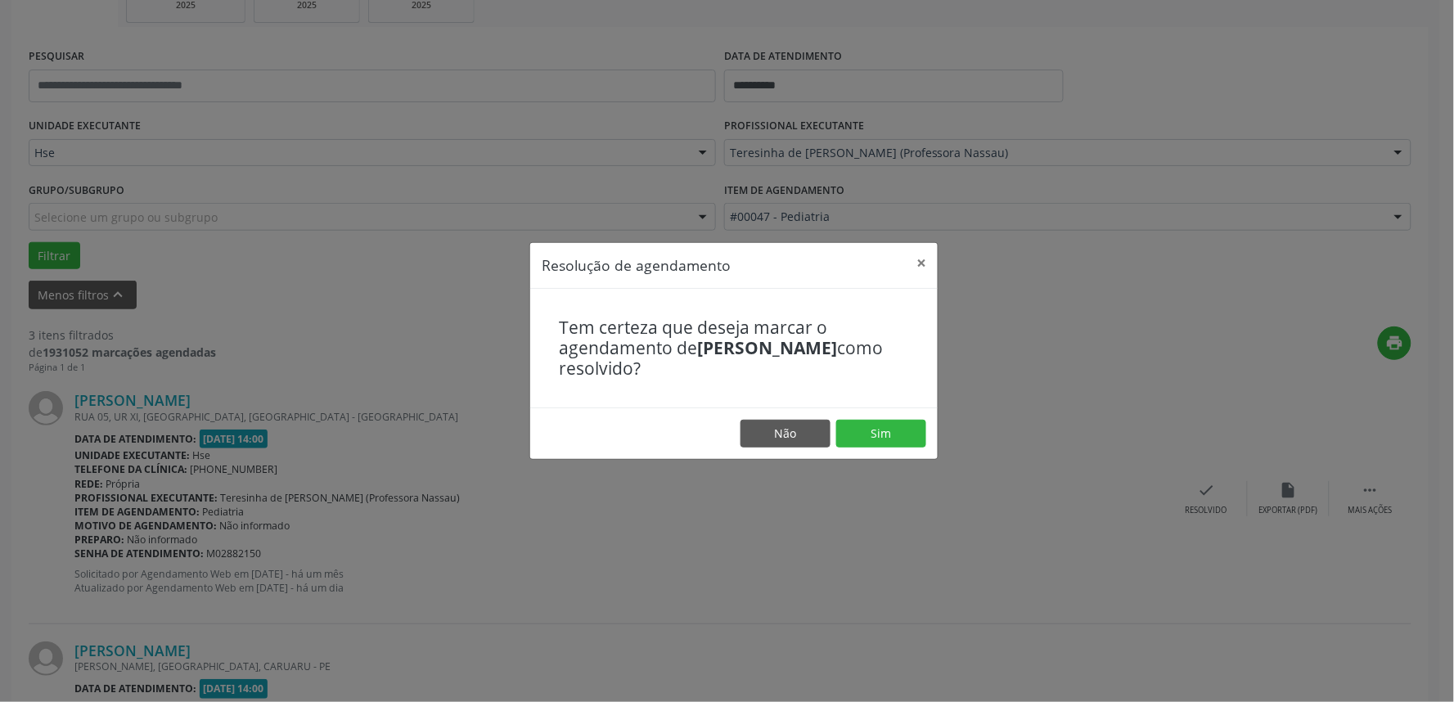
click at [868, 418] on footer "Não Sim" at bounding box center [733, 433] width 407 height 52
click at [872, 429] on button "Sim" at bounding box center [881, 434] width 90 height 28
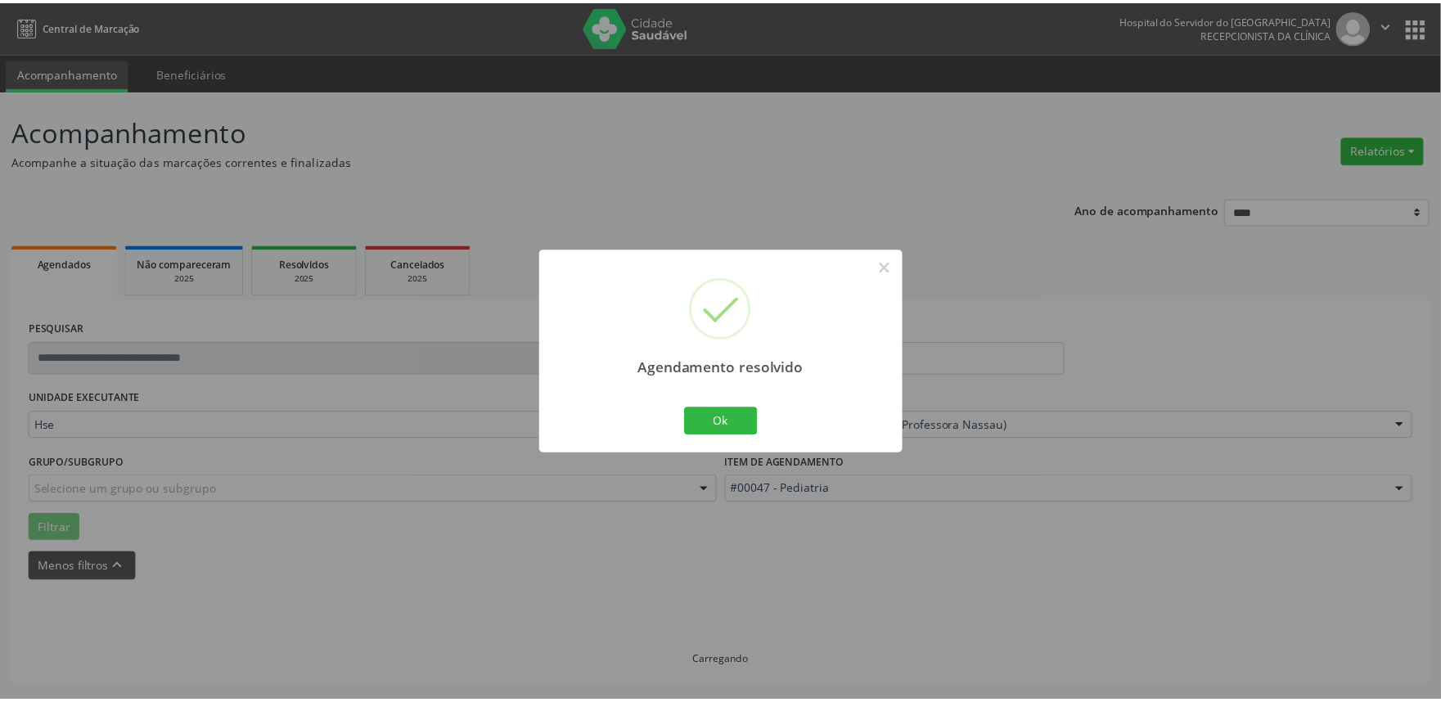
scroll to position [0, 0]
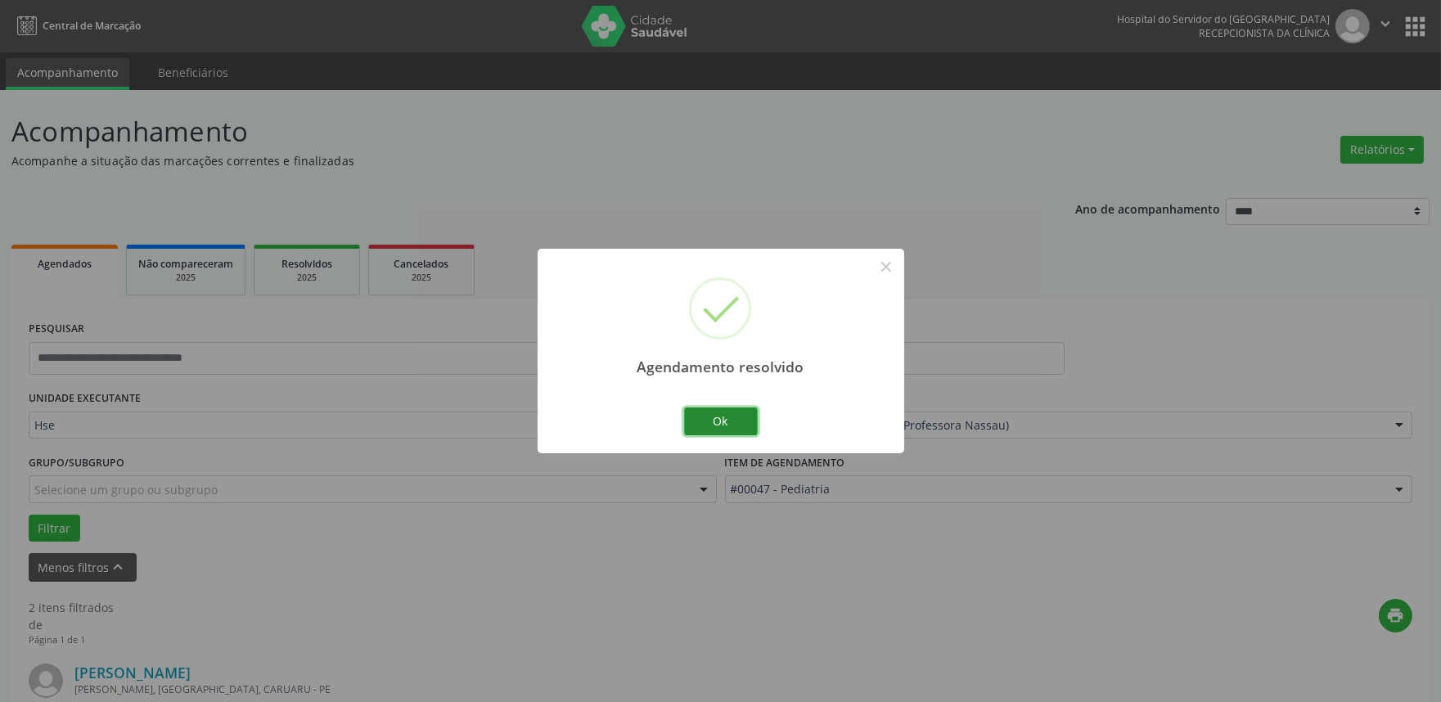
click at [731, 415] on button "Ok" at bounding box center [721, 421] width 74 height 28
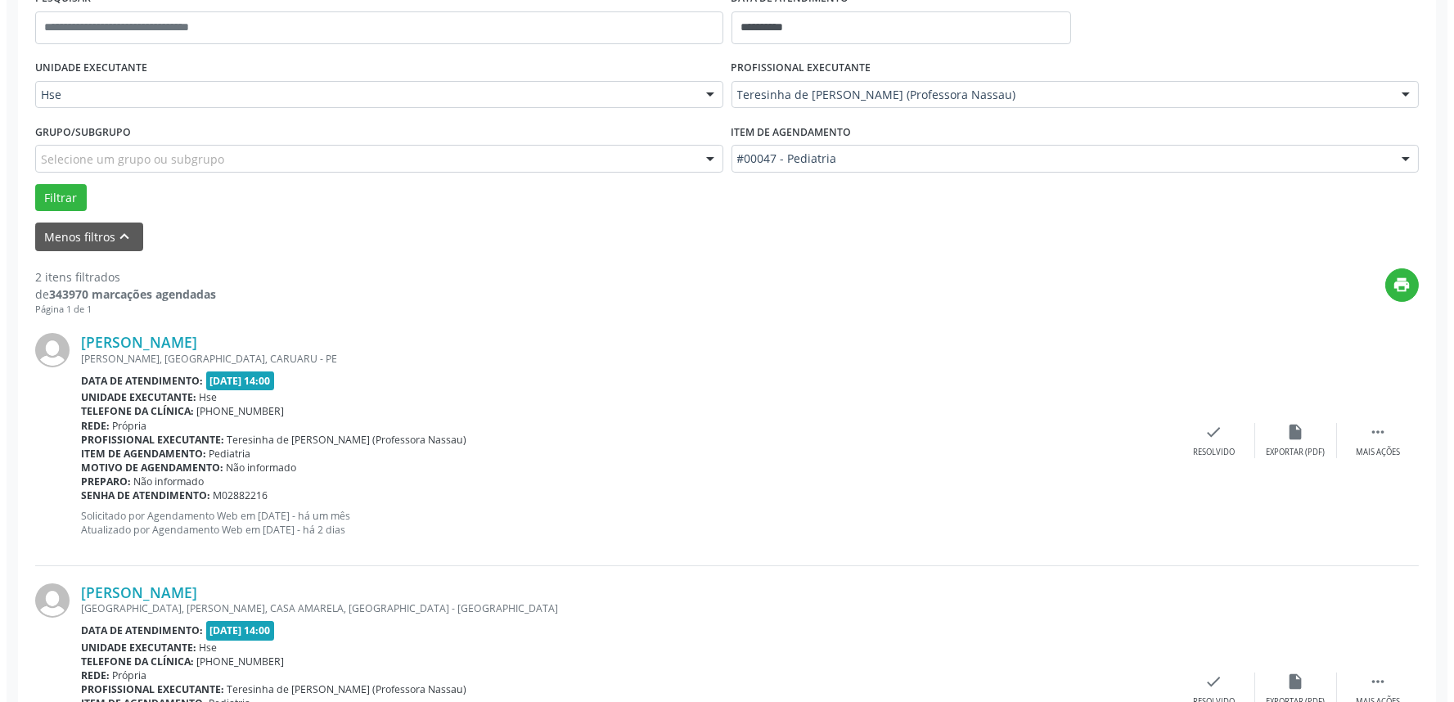
scroll to position [363, 0]
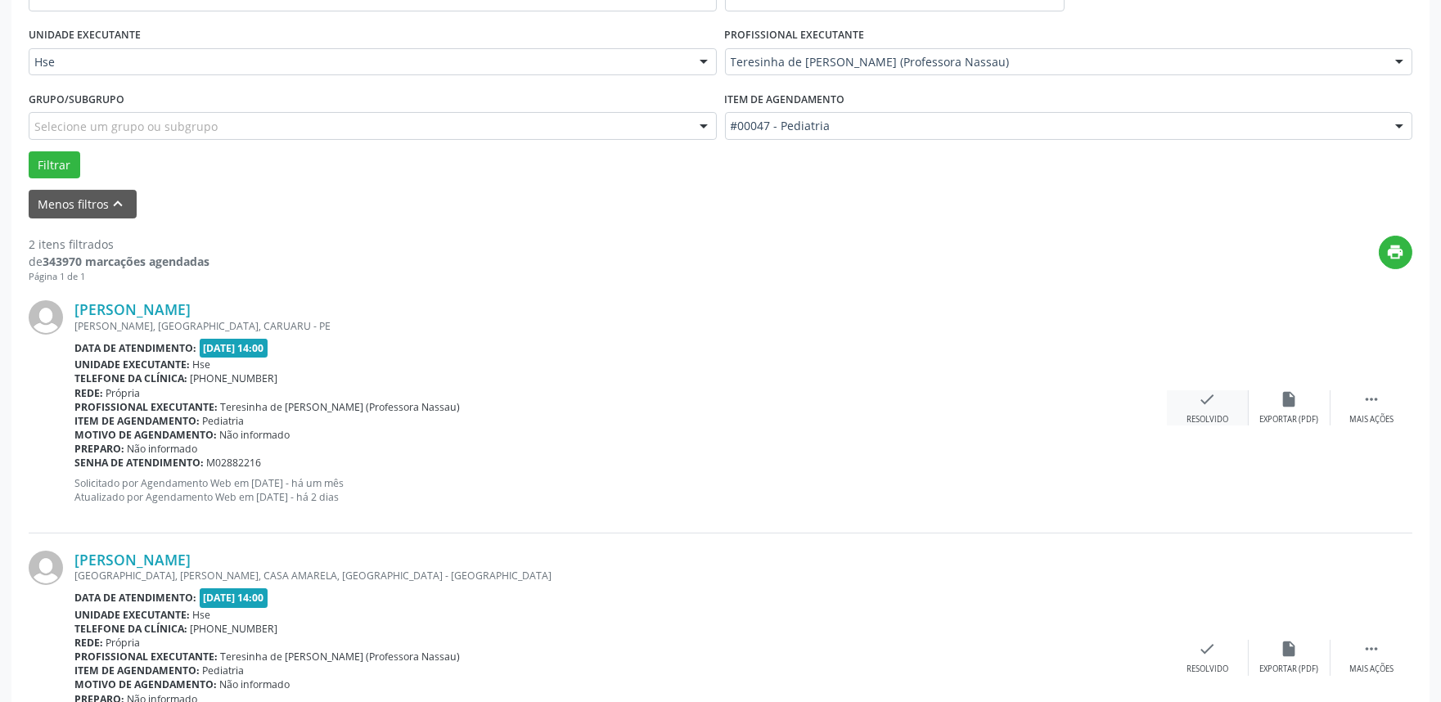
click at [1200, 411] on div "check Resolvido" at bounding box center [1208, 407] width 82 height 35
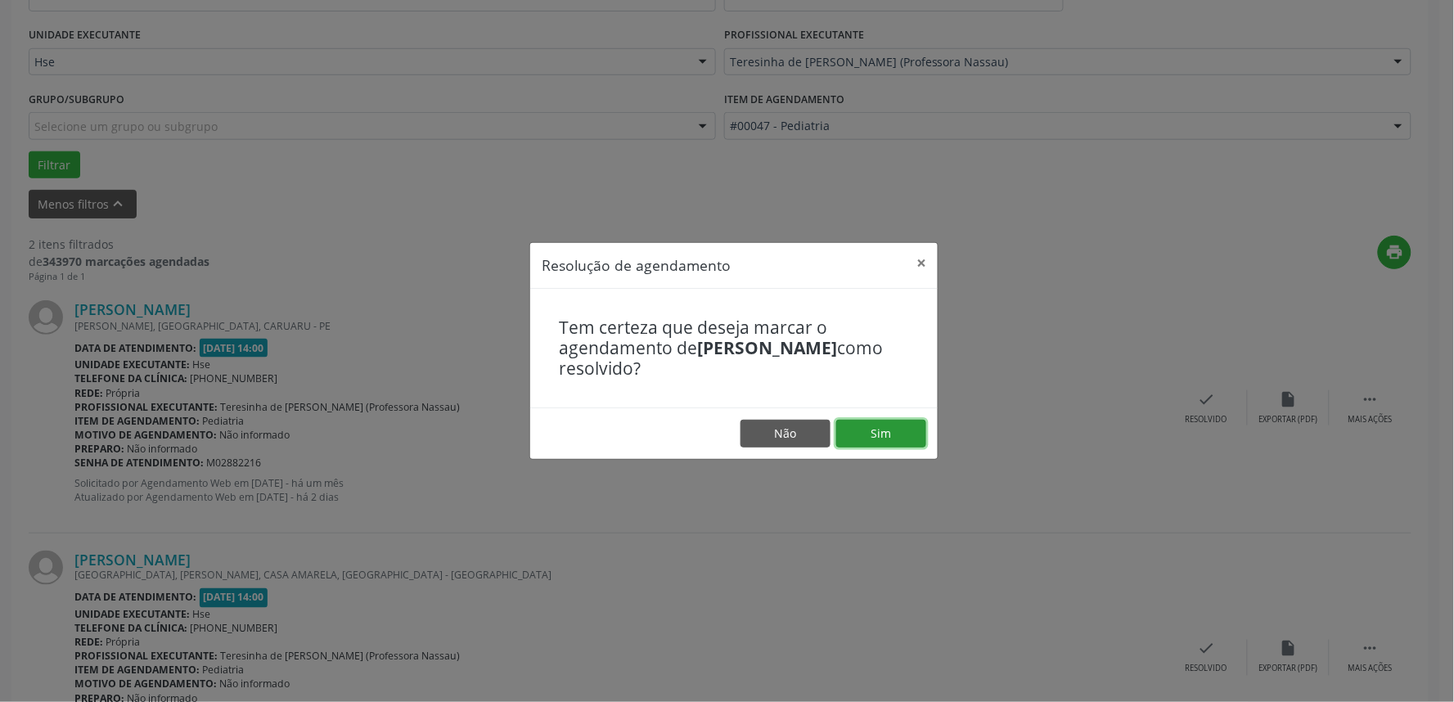
click at [926, 431] on button "Sim" at bounding box center [881, 434] width 90 height 28
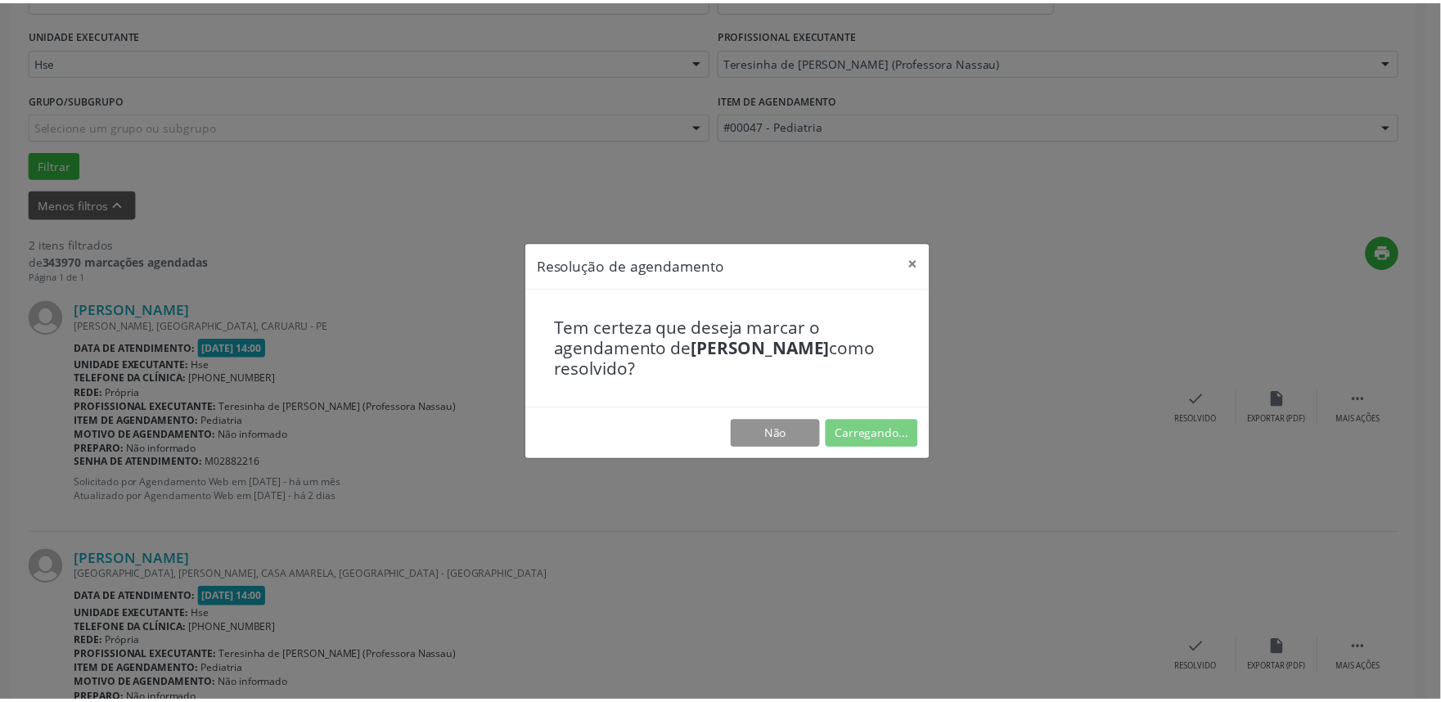
scroll to position [0, 0]
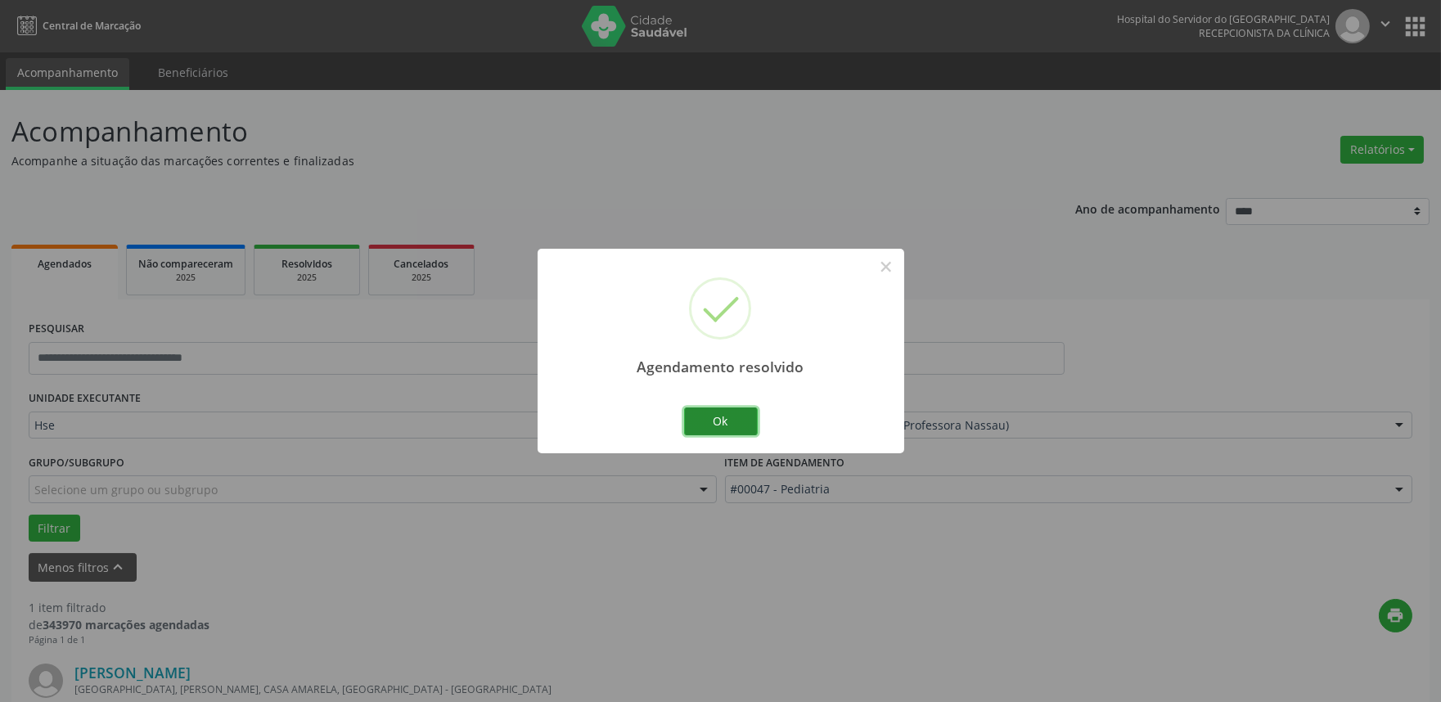
click at [722, 420] on button "Ok" at bounding box center [721, 421] width 74 height 28
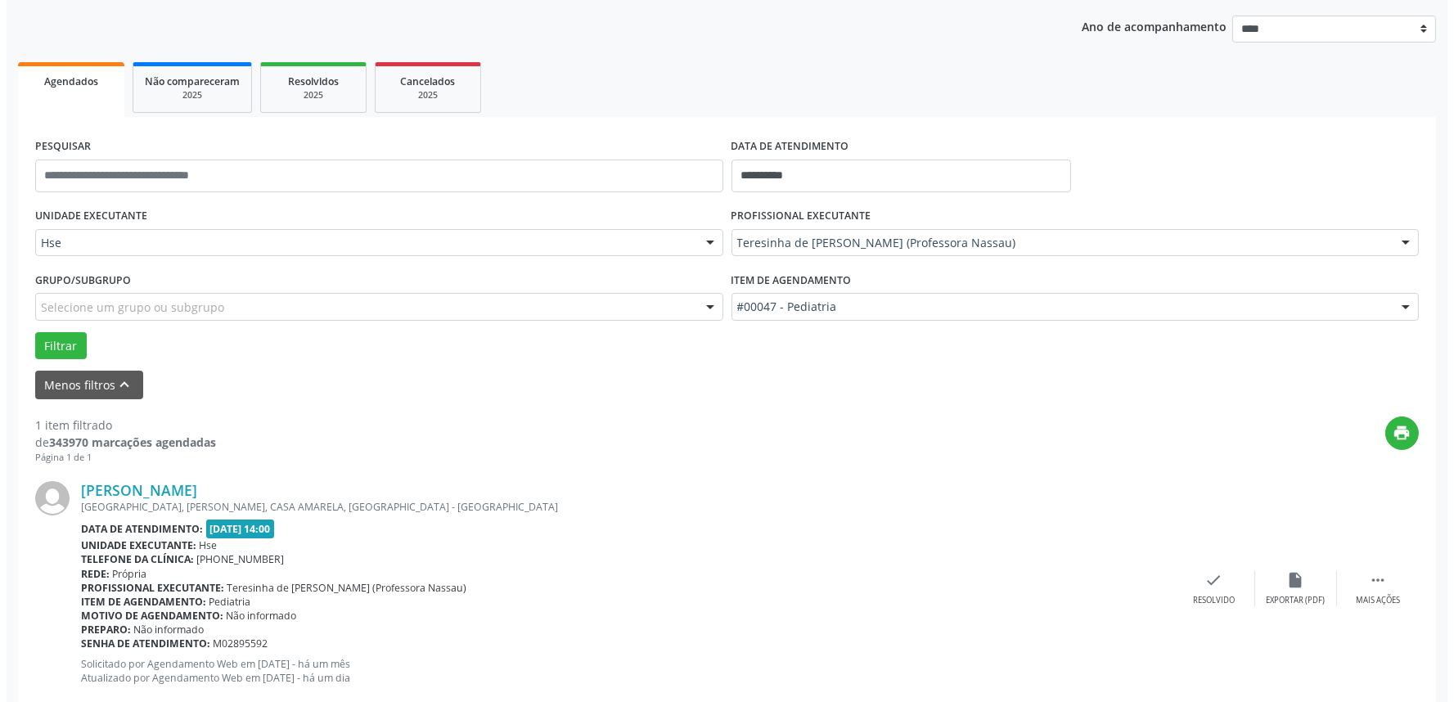
scroll to position [221, 0]
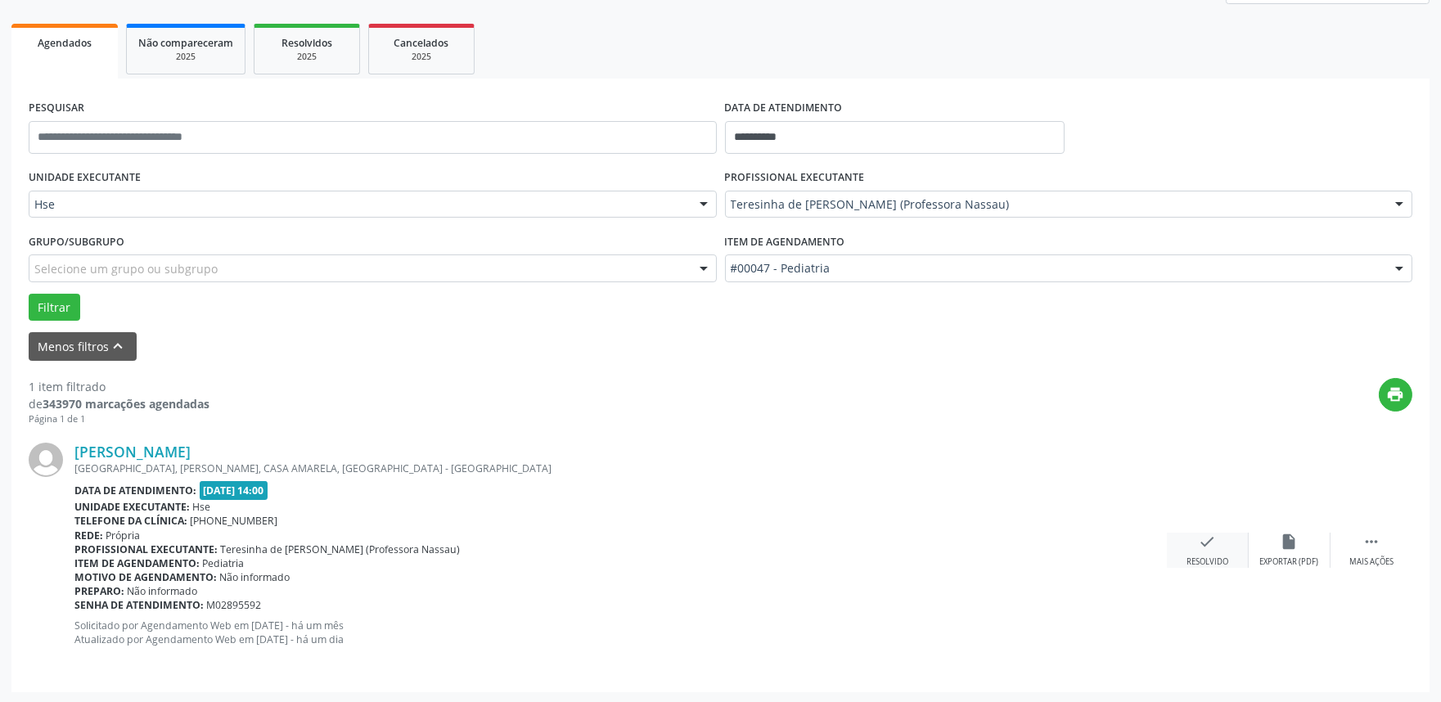
click at [1203, 540] on icon "check" at bounding box center [1207, 542] width 18 height 18
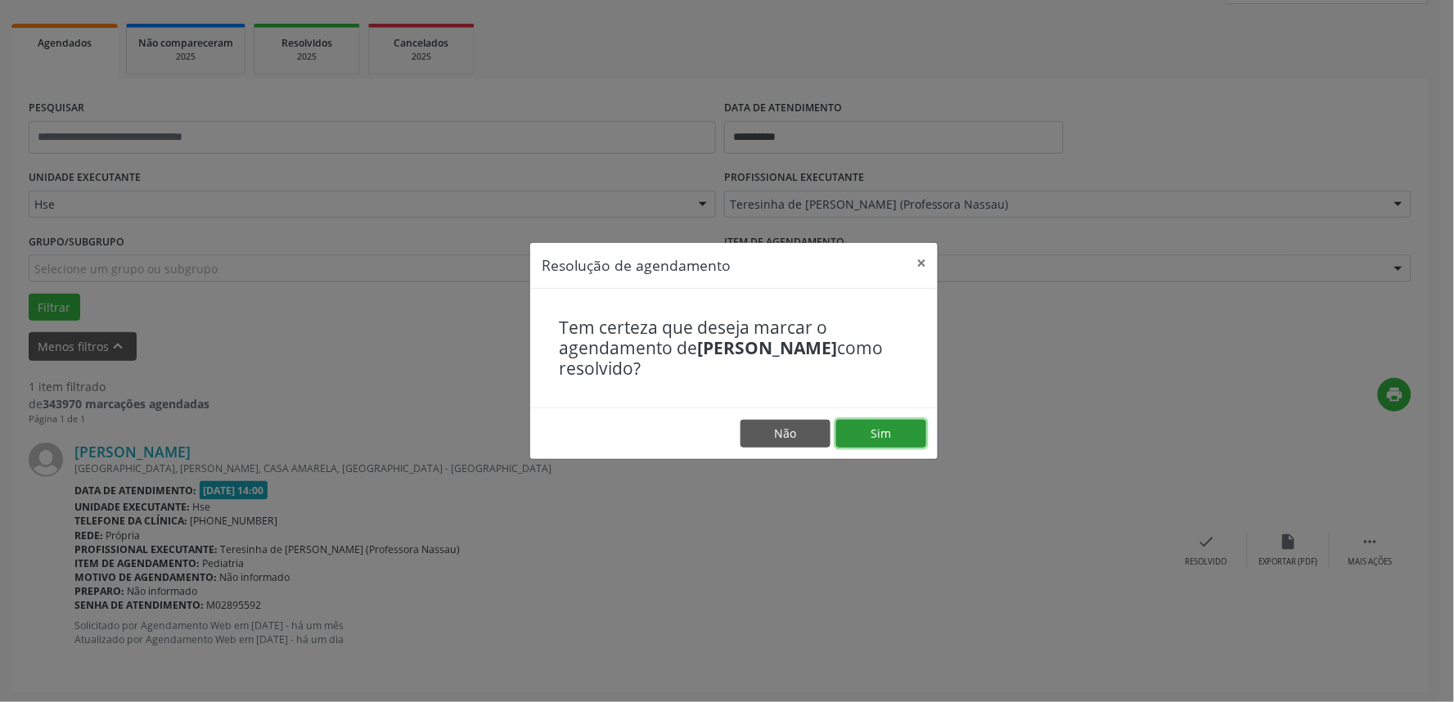
click at [879, 428] on button "Sim" at bounding box center [881, 434] width 90 height 28
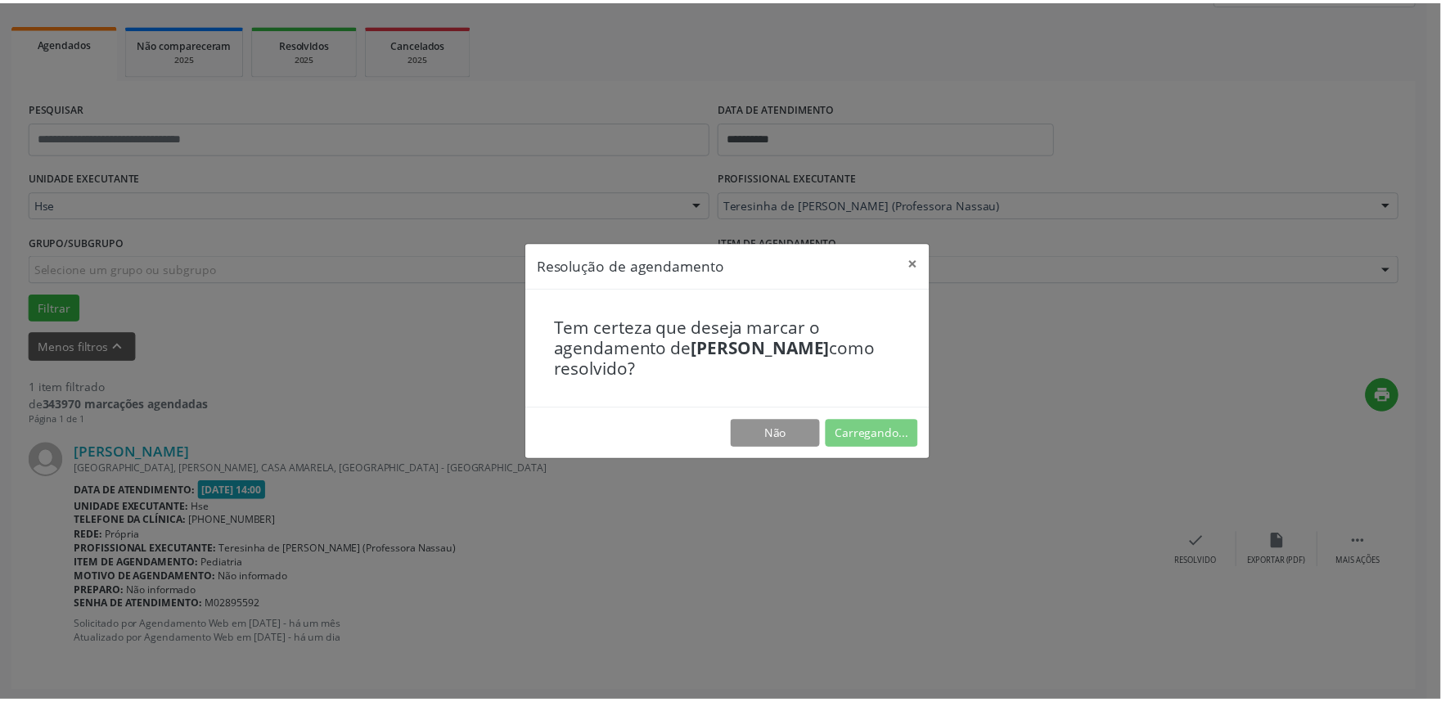
scroll to position [0, 0]
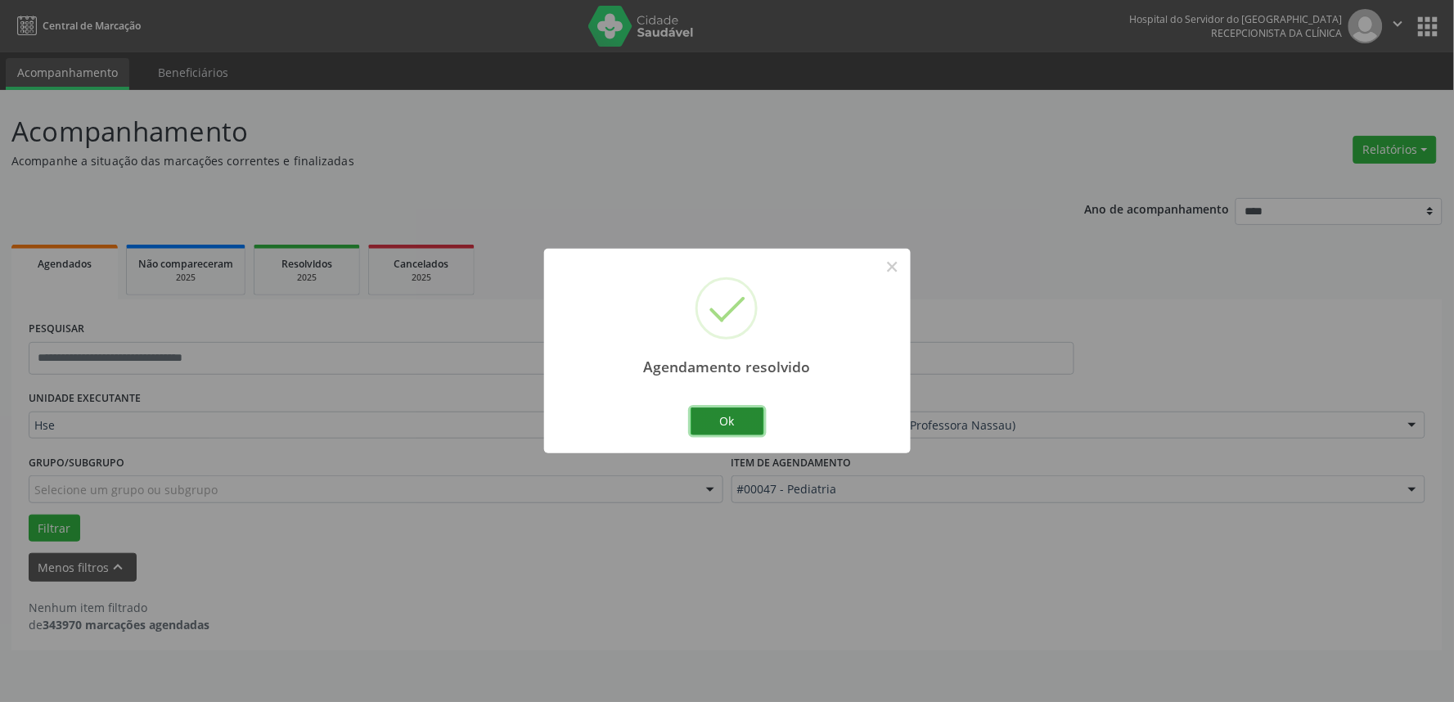
click at [701, 415] on button "Ok" at bounding box center [727, 421] width 74 height 28
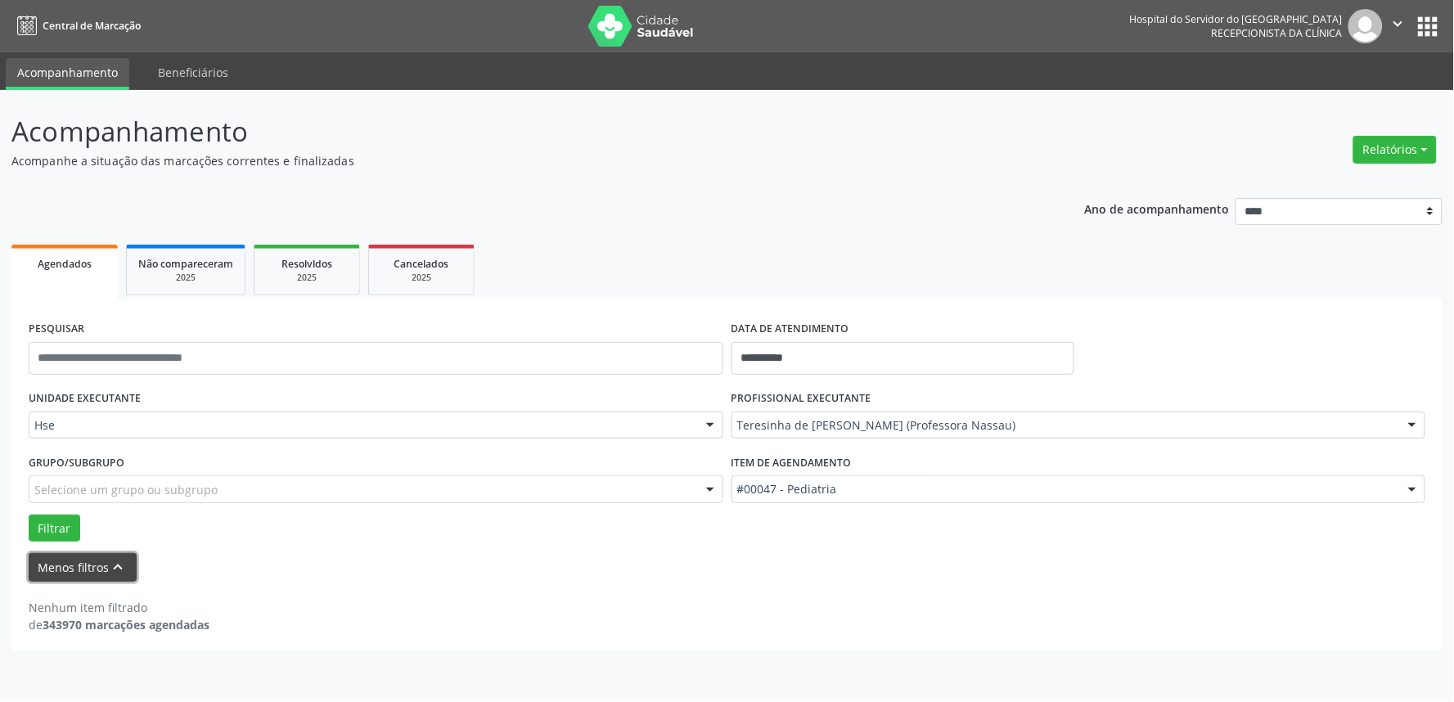
click at [93, 571] on button "Menos filtros keyboard_arrow_up" at bounding box center [83, 567] width 108 height 29
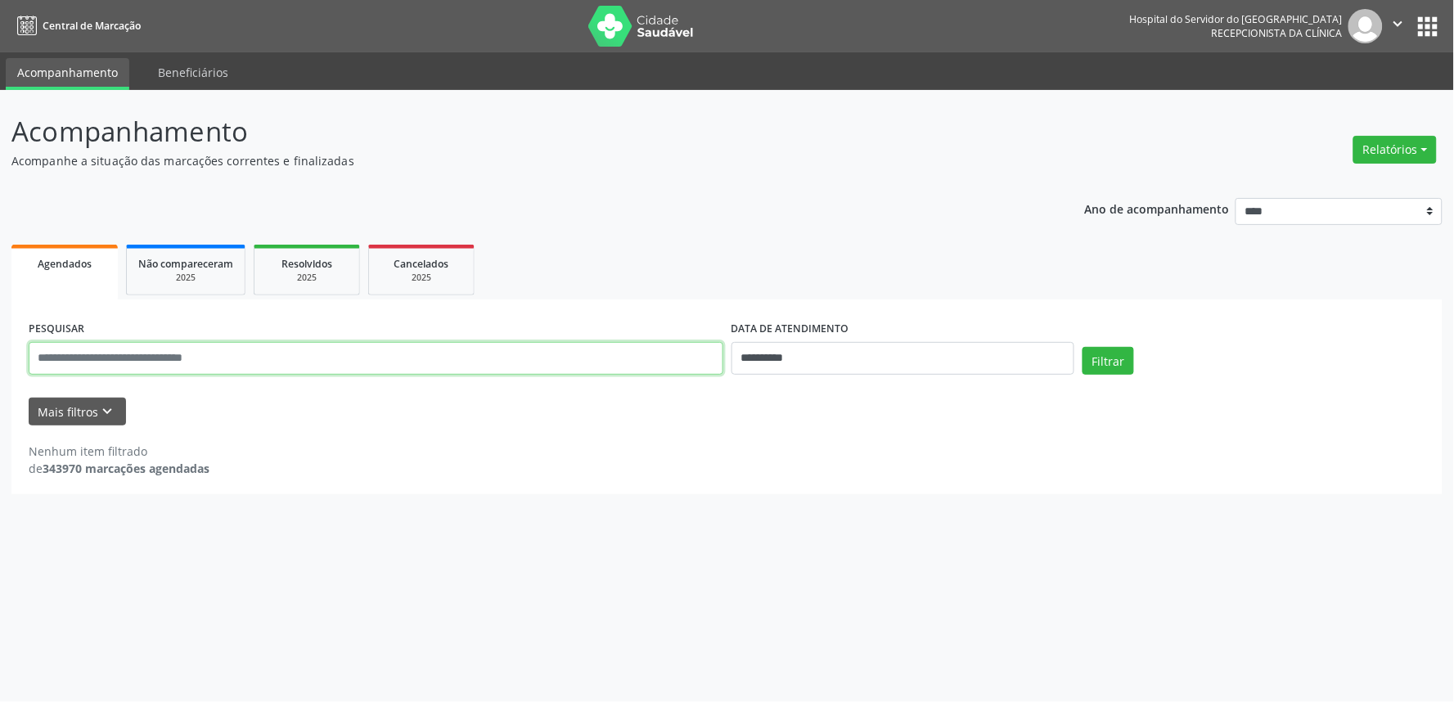
click at [101, 344] on input "text" at bounding box center [376, 358] width 695 height 33
type input "**********"
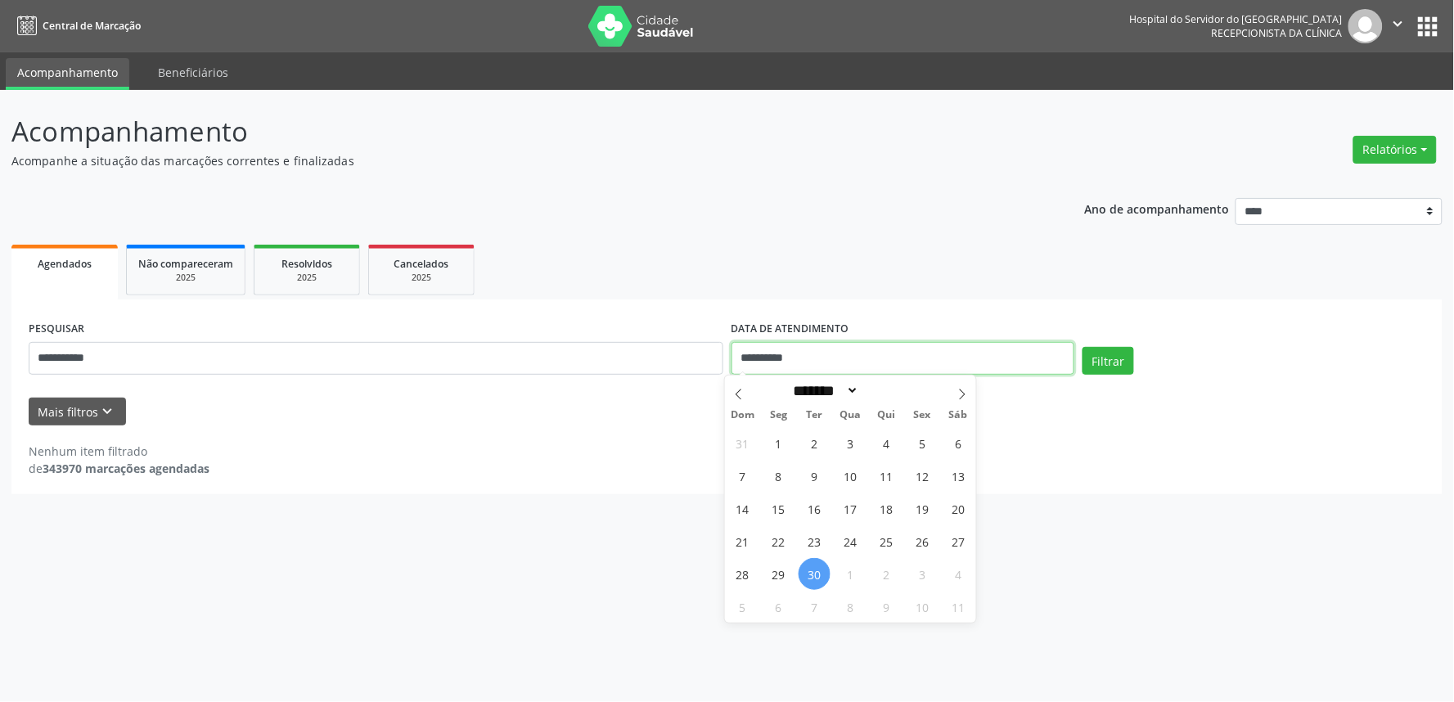
drag, startPoint x: 830, startPoint y: 349, endPoint x: 807, endPoint y: 352, distance: 23.9
click at [807, 352] on input "**********" at bounding box center [902, 358] width 343 height 33
click at [803, 348] on input "**********" at bounding box center [902, 358] width 343 height 33
drag, startPoint x: 808, startPoint y: 349, endPoint x: 707, endPoint y: 360, distance: 102.0
click at [707, 360] on div "**********" at bounding box center [727, 352] width 1405 height 70
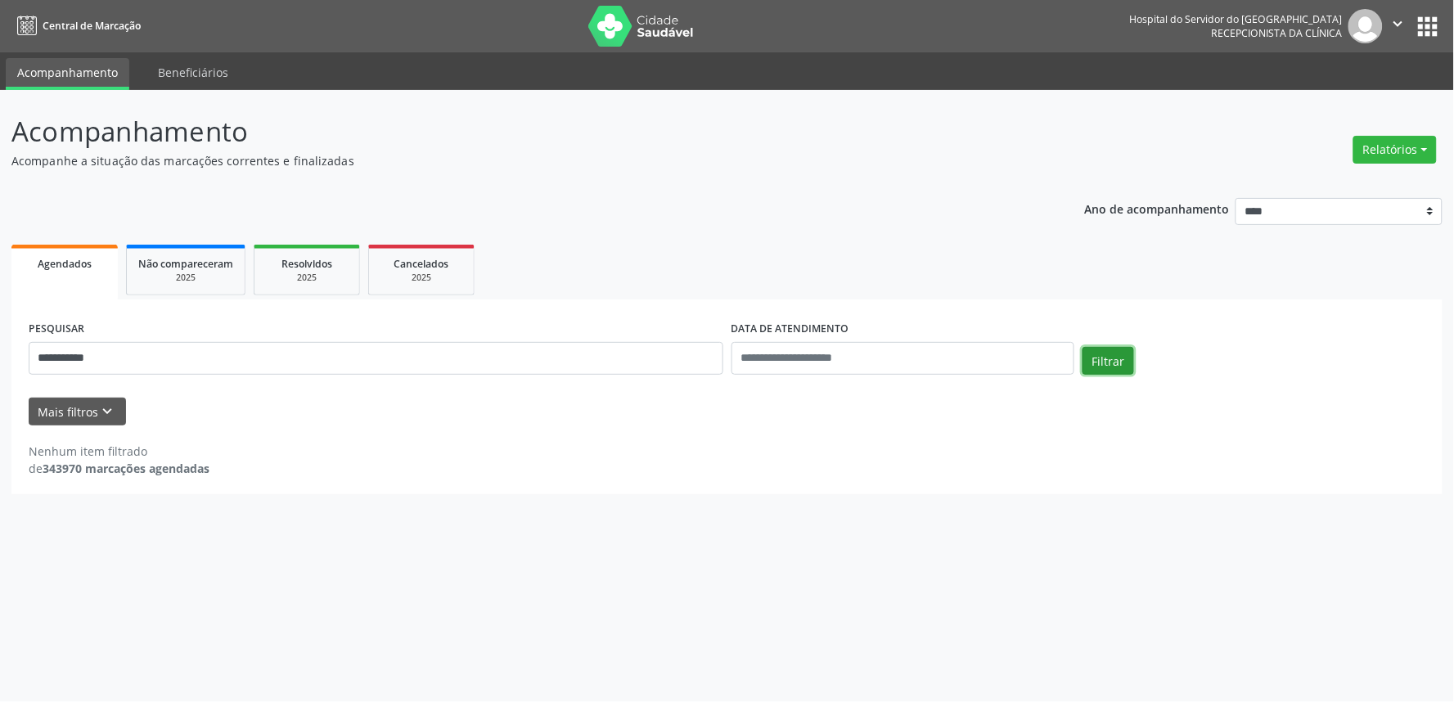
click at [1092, 352] on button "Filtrar" at bounding box center [1108, 361] width 52 height 28
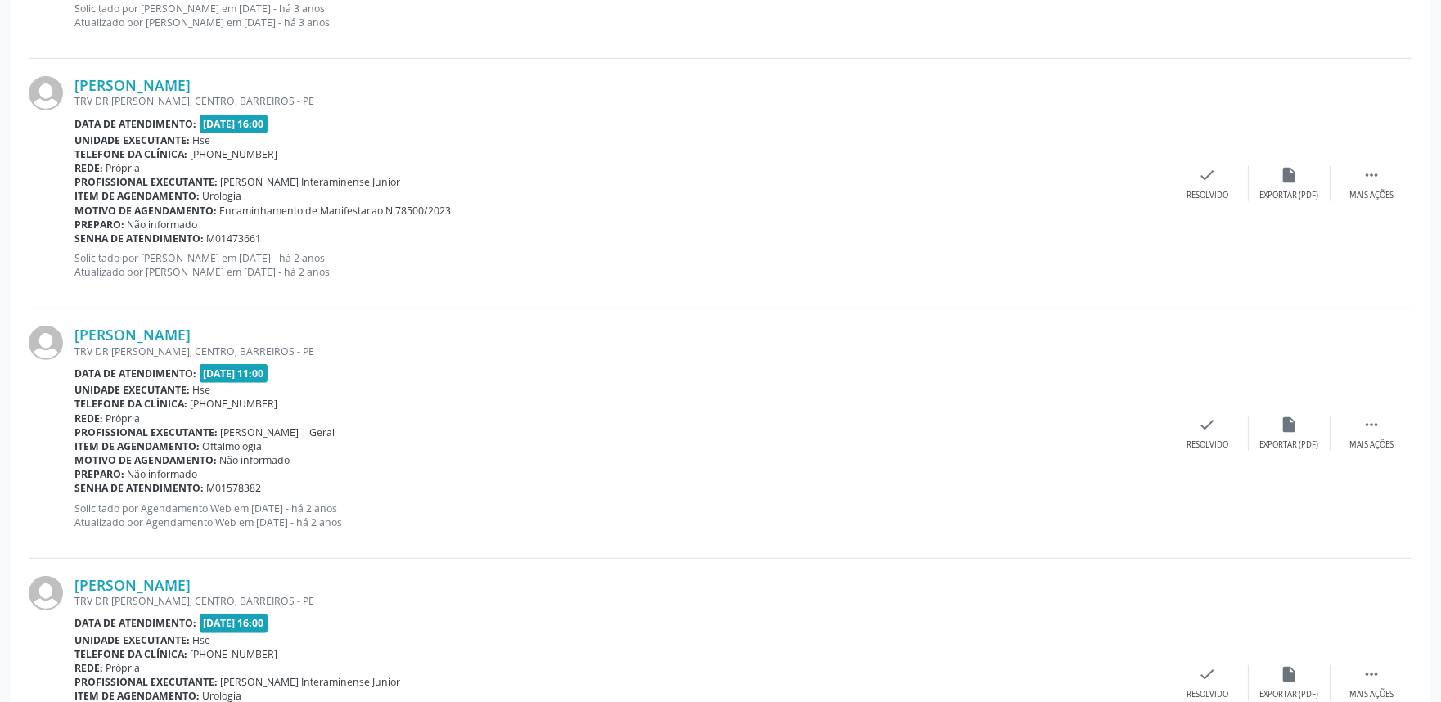
scroll to position [2314, 0]
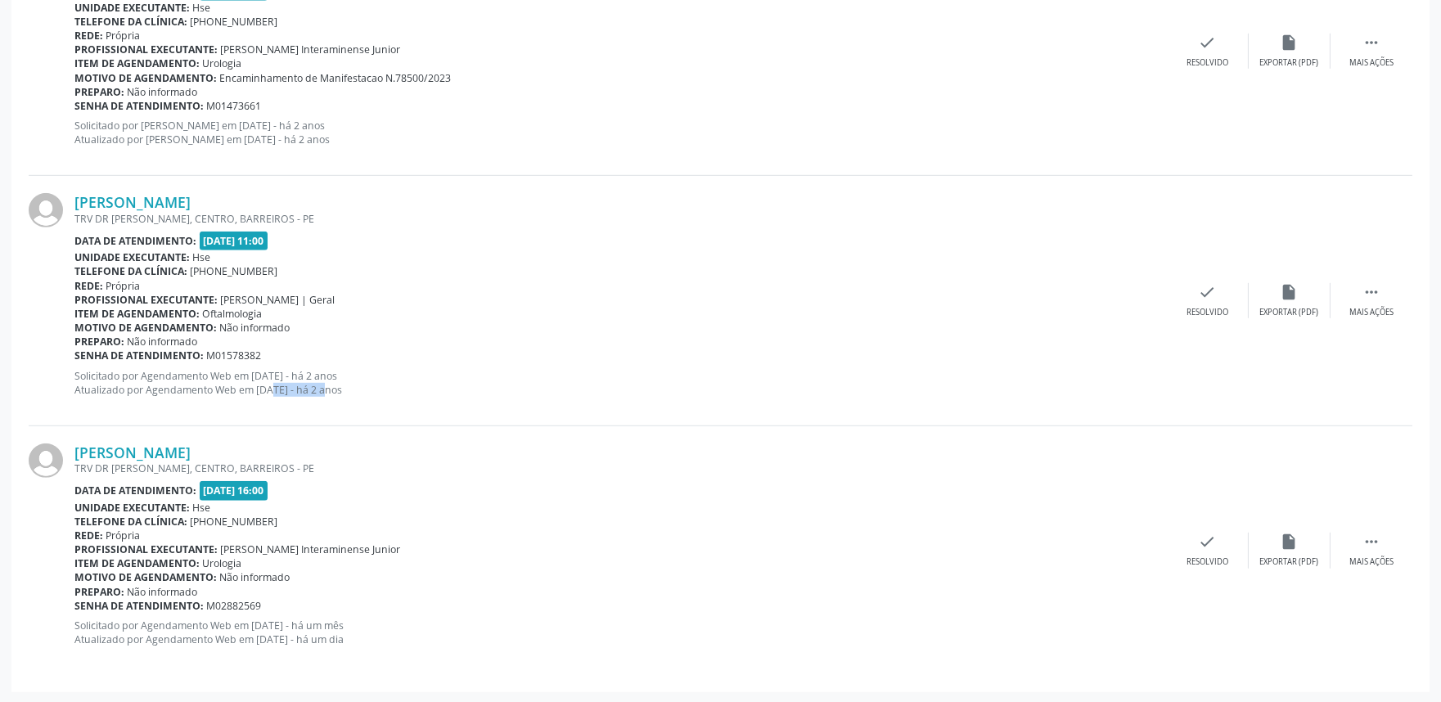
drag, startPoint x: 249, startPoint y: 389, endPoint x: 312, endPoint y: 384, distance: 63.2
click at [312, 384] on p "Solicitado por Agendamento Web em [DATE] - há 2 anos Atualizado por Agendamento…" at bounding box center [620, 383] width 1092 height 28
click at [391, 420] on div "[PERSON_NAME] TRV DR [PERSON_NAME], CENTRO, [GEOGRAPHIC_DATA] Data de atendimen…" at bounding box center [720, 301] width 1383 height 250
